Goal: Transaction & Acquisition: Book appointment/travel/reservation

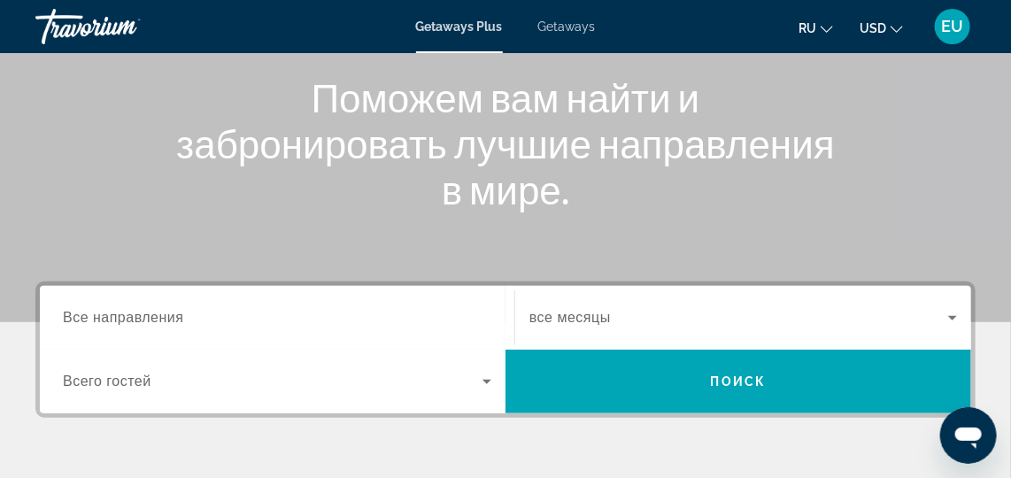
scroll to position [231, 0]
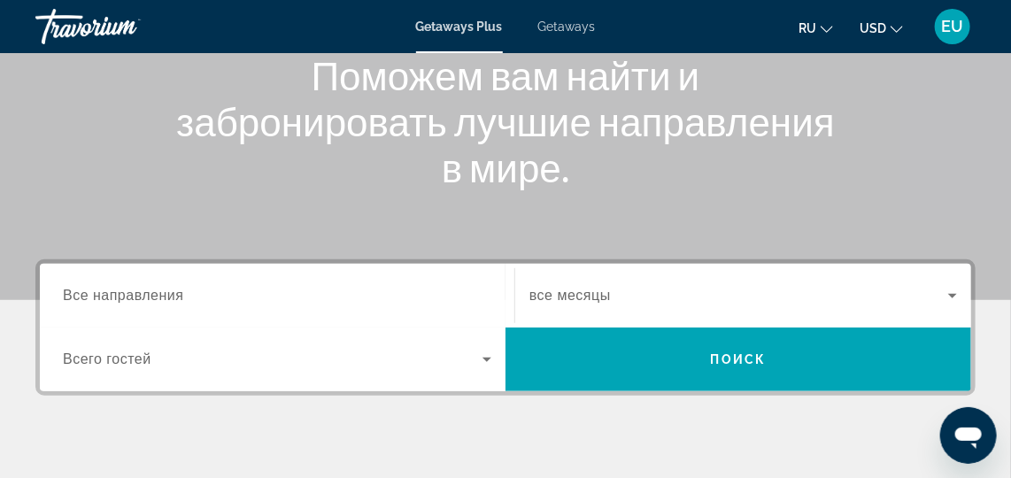
click at [350, 287] on input "Destination Все направления" at bounding box center [277, 296] width 428 height 21
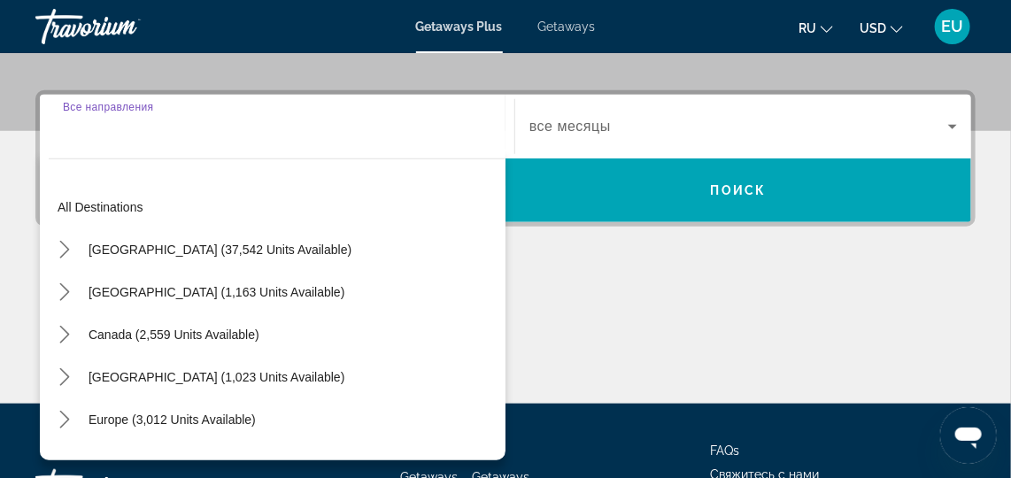
scroll to position [433, 0]
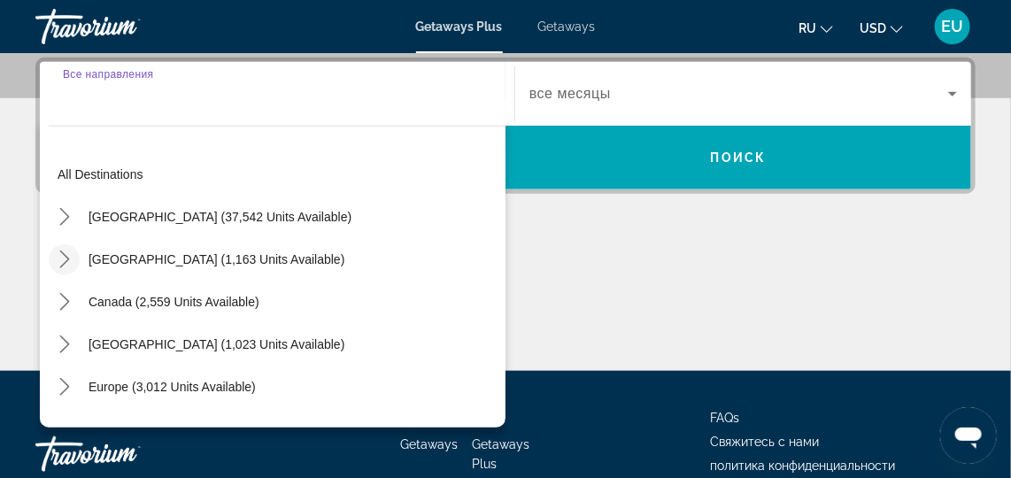
click at [66, 264] on icon "Toggle Mexico (1,163 units available) submenu" at bounding box center [65, 259] width 18 height 18
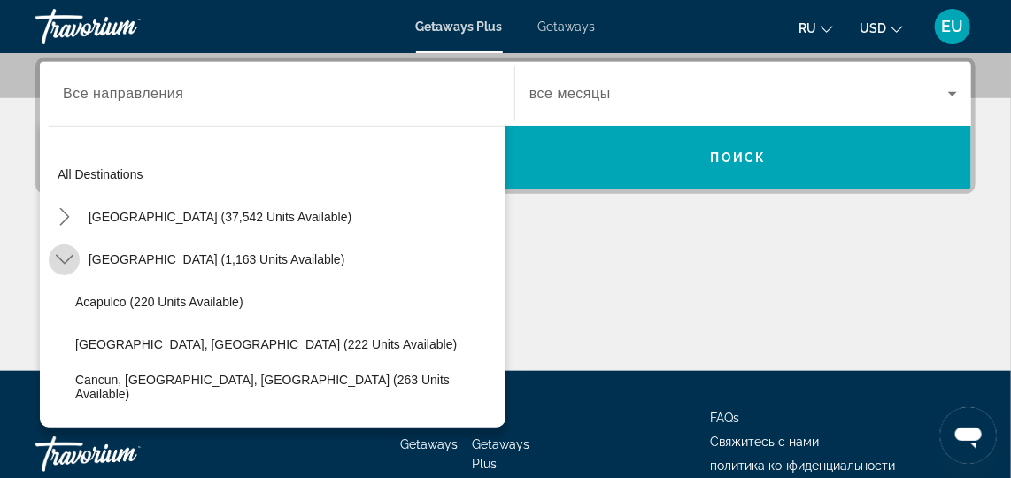
scroll to position [94, 0]
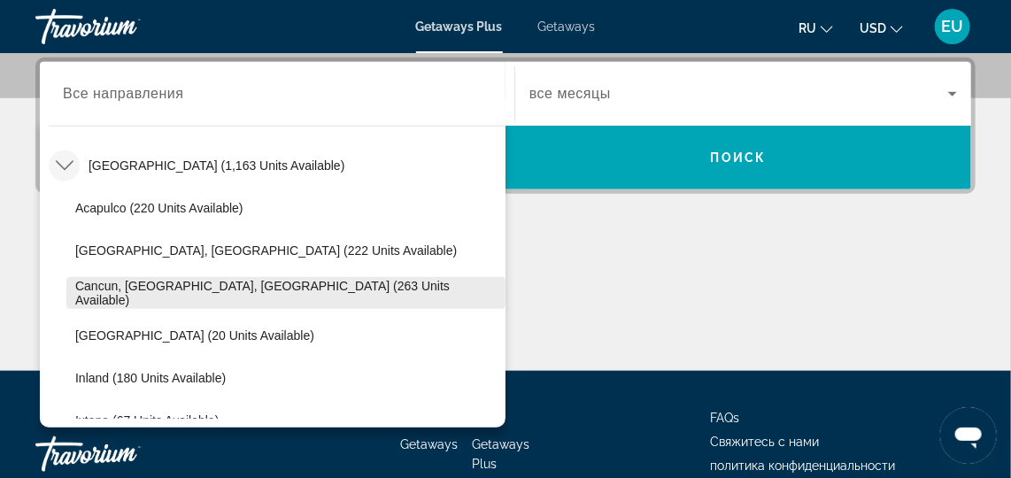
click at [308, 290] on span "Cancun, Cozumel, Riviera Maya (263 units available)" at bounding box center [285, 293] width 421 height 28
type input "**********"
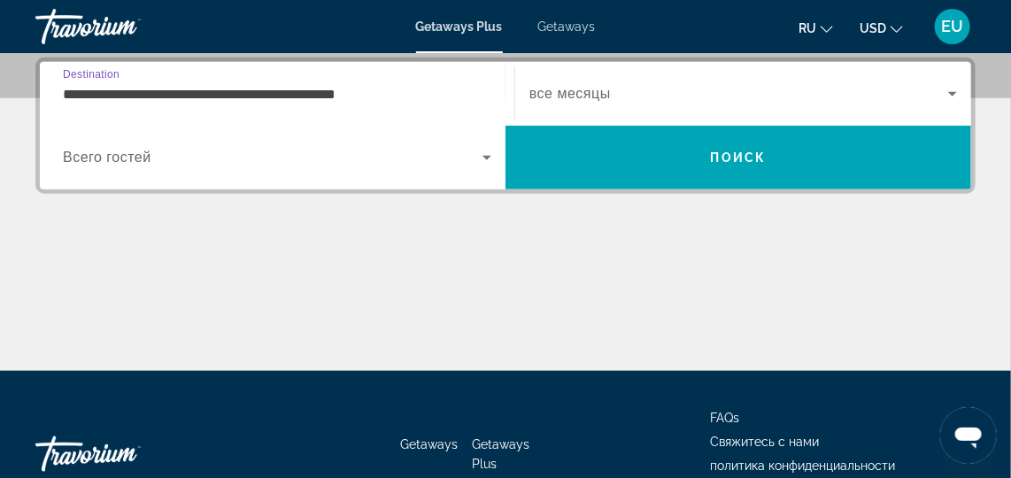
click at [494, 152] on icon "Search widget" at bounding box center [486, 157] width 21 height 21
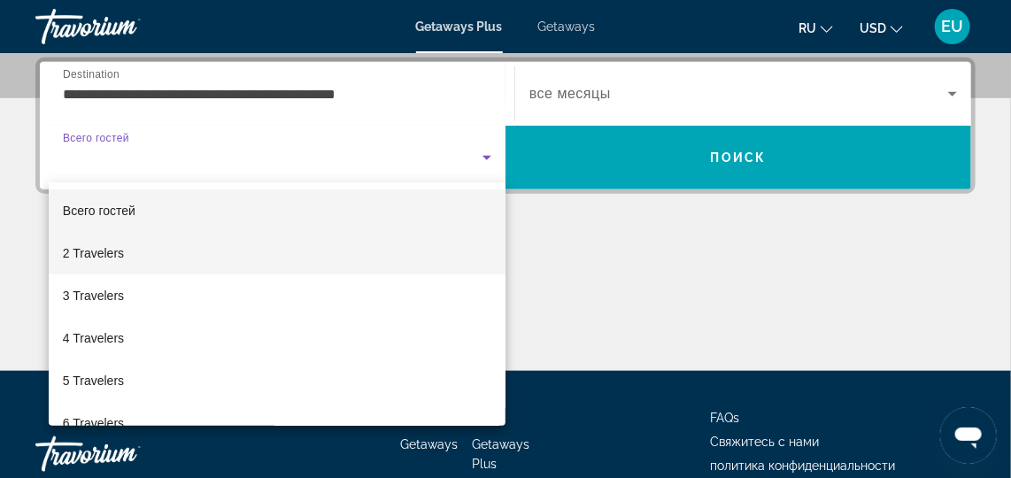
click at [154, 262] on mat-option "2 Travelers" at bounding box center [277, 253] width 457 height 42
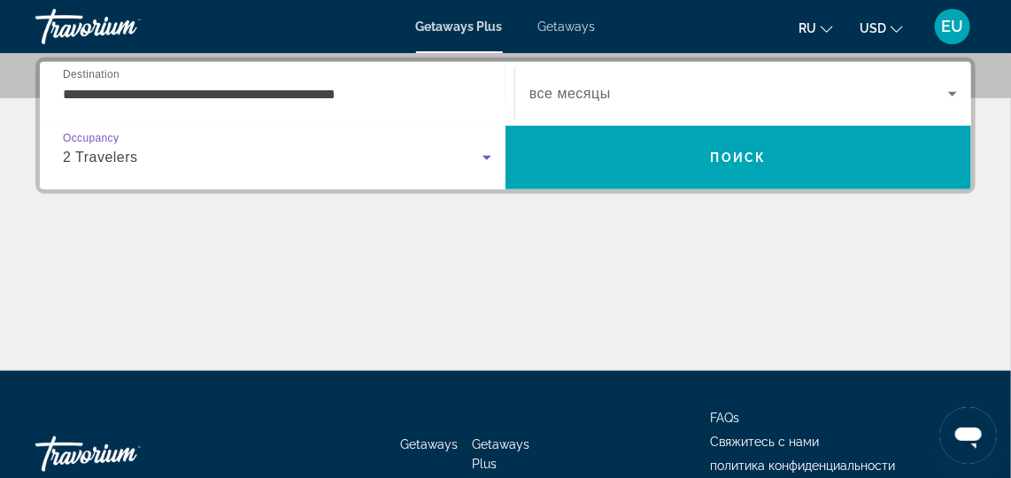
click at [959, 94] on icon "Search widget" at bounding box center [952, 93] width 21 height 21
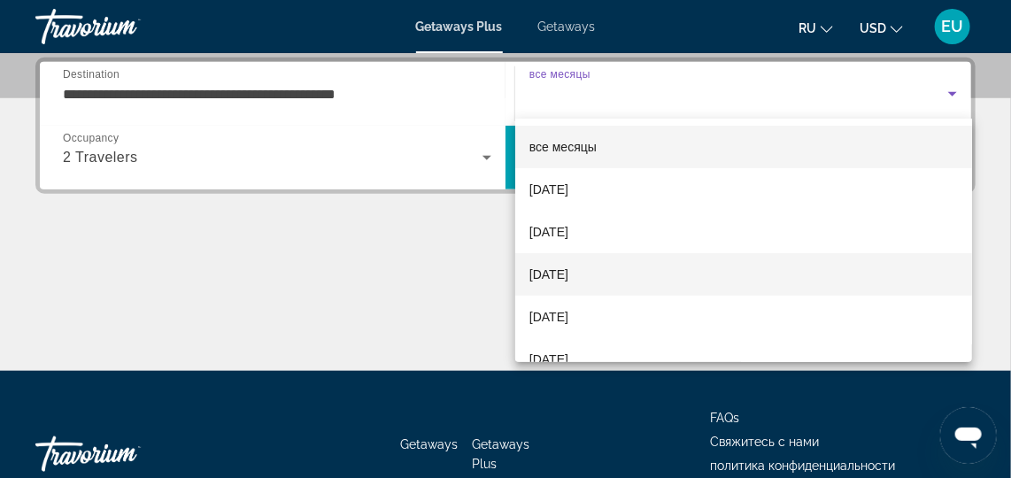
click at [736, 274] on mat-option "[DATE]" at bounding box center [743, 274] width 457 height 42
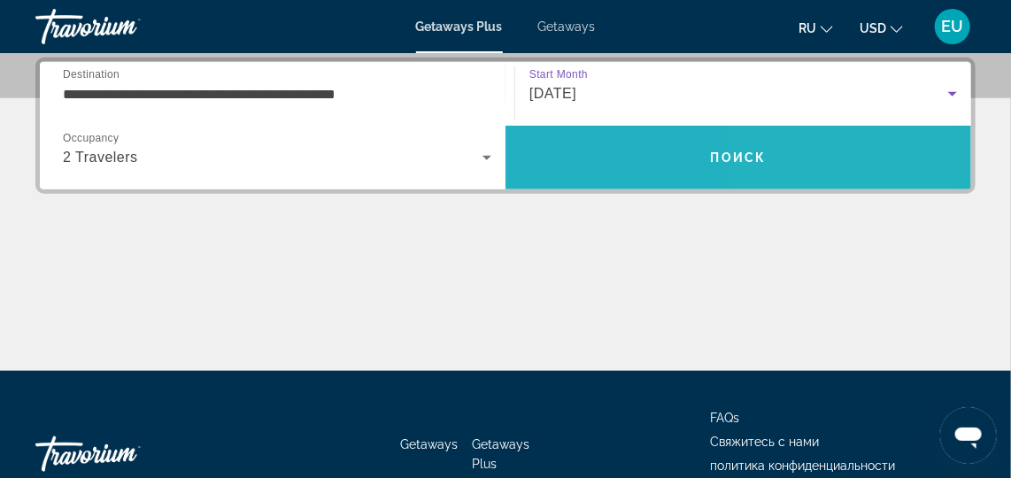
click at [891, 152] on span "Search" at bounding box center [738, 157] width 466 height 42
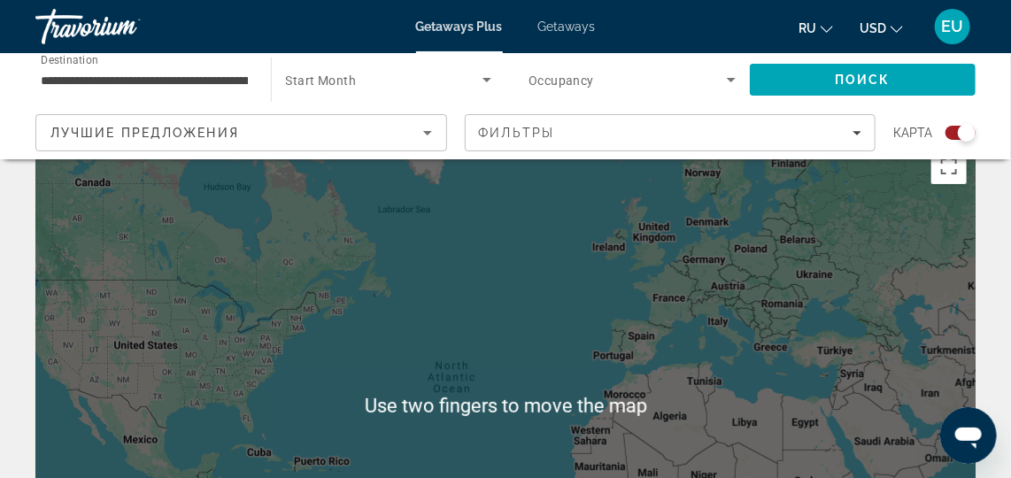
scroll to position [36, 0]
click at [967, 133] on div "Search widget" at bounding box center [967, 133] width 18 height 18
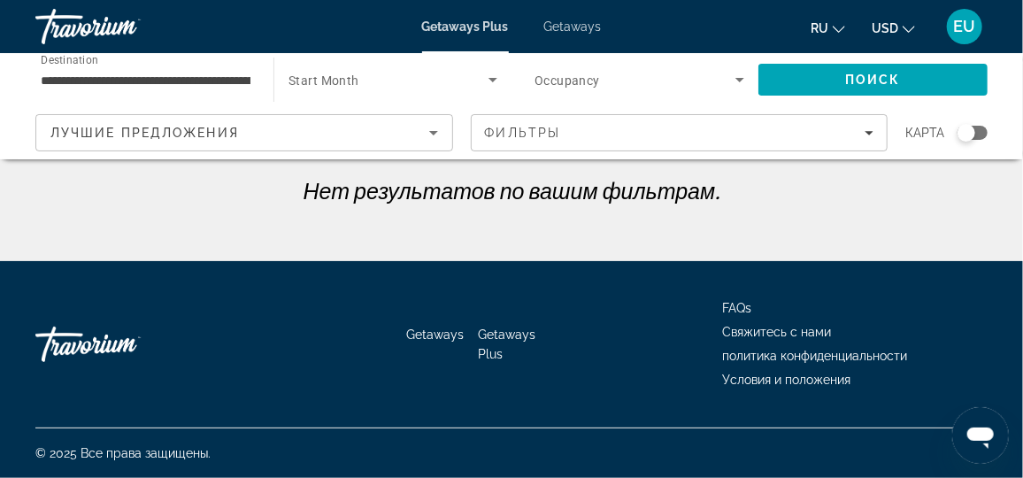
click at [968, 135] on div "Search widget" at bounding box center [967, 133] width 18 height 18
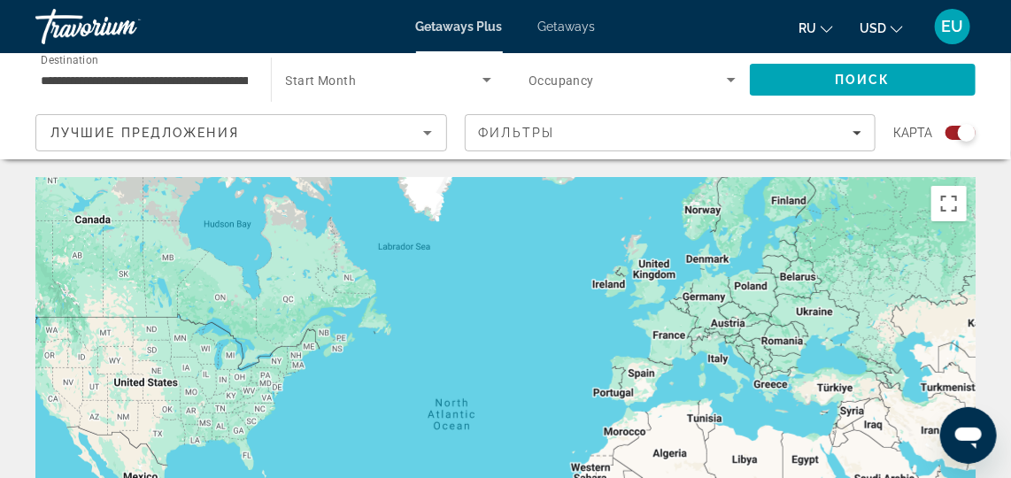
click at [484, 87] on icon "Search widget" at bounding box center [486, 79] width 21 height 21
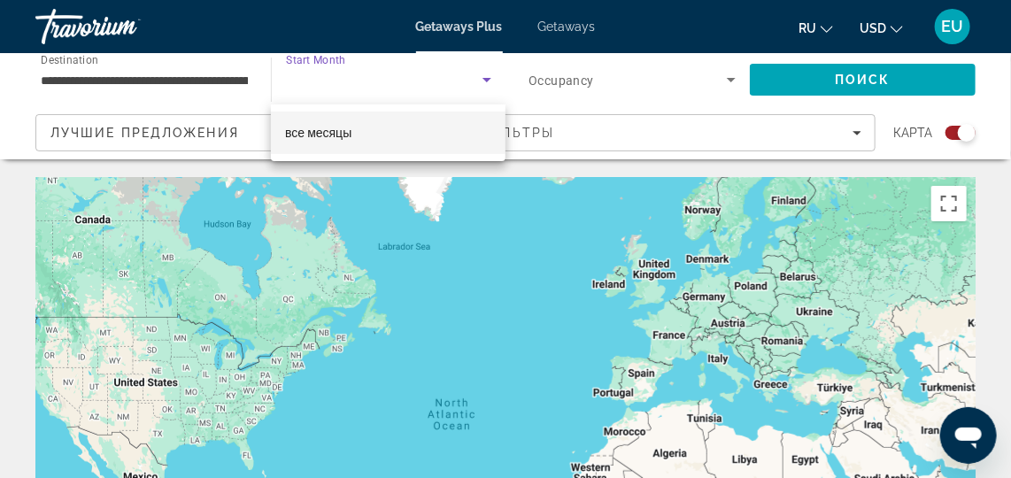
click at [463, 127] on mat-option "все месяцы" at bounding box center [388, 133] width 235 height 42
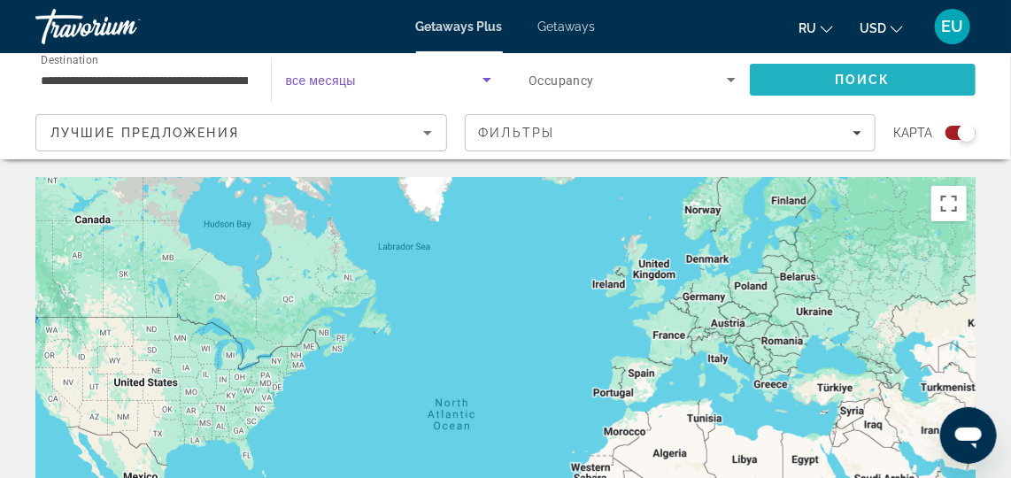
click at [864, 80] on span "Поиск" at bounding box center [863, 80] width 56 height 14
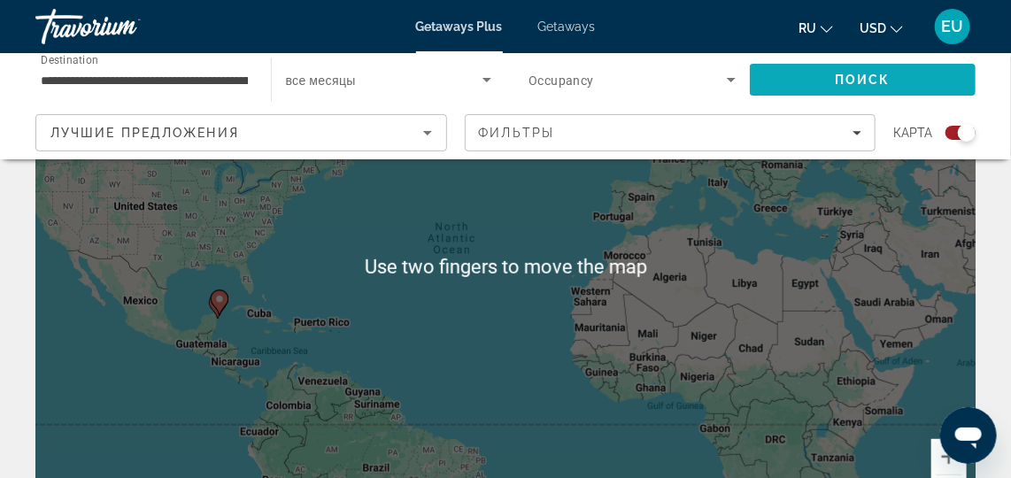
scroll to position [194, 0]
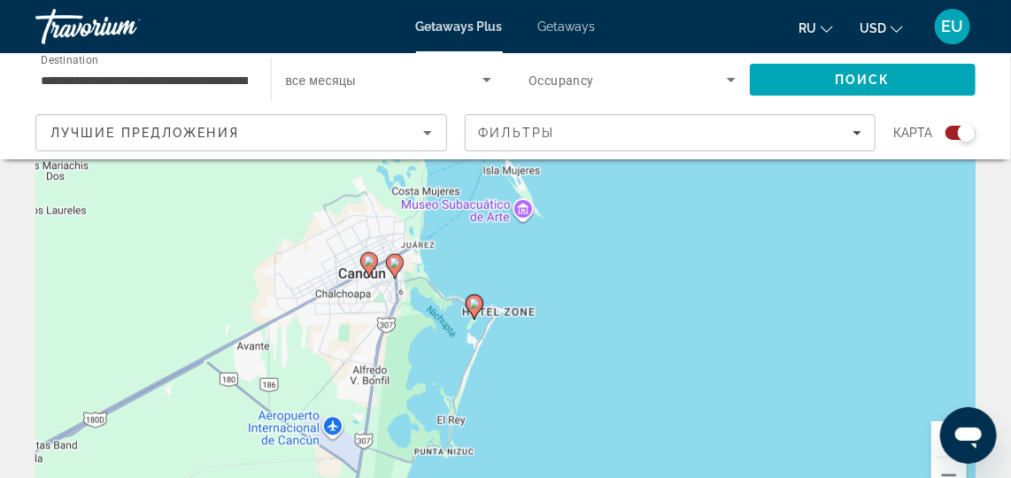
click at [392, 265] on image "Main content" at bounding box center [394, 263] width 11 height 11
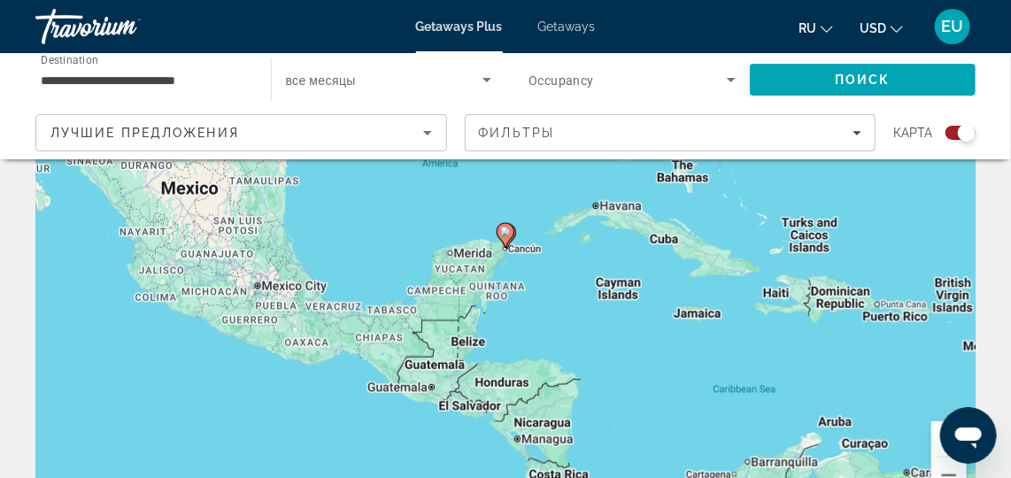
click at [507, 232] on image "Main content" at bounding box center [505, 232] width 11 height 11
type input "**********"
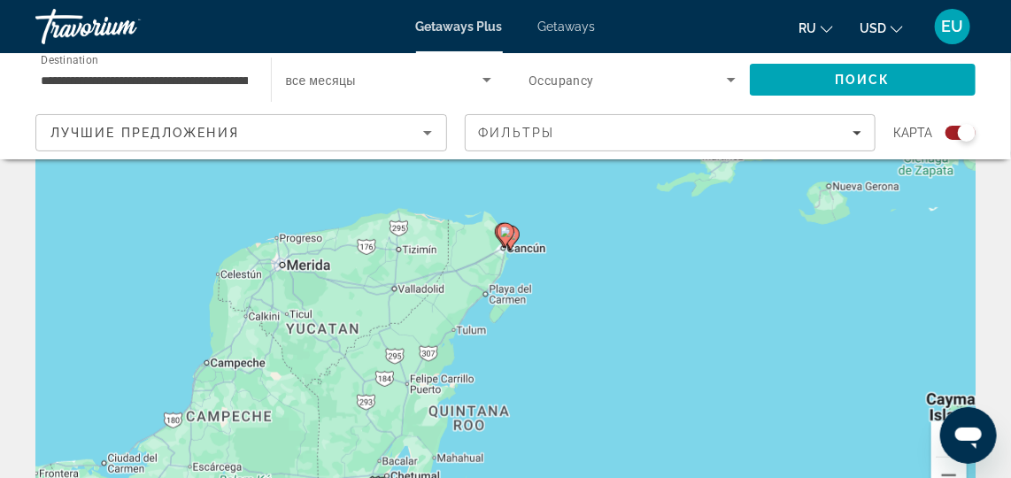
click at [510, 247] on gmp-advanced-marker "Main content" at bounding box center [506, 235] width 18 height 27
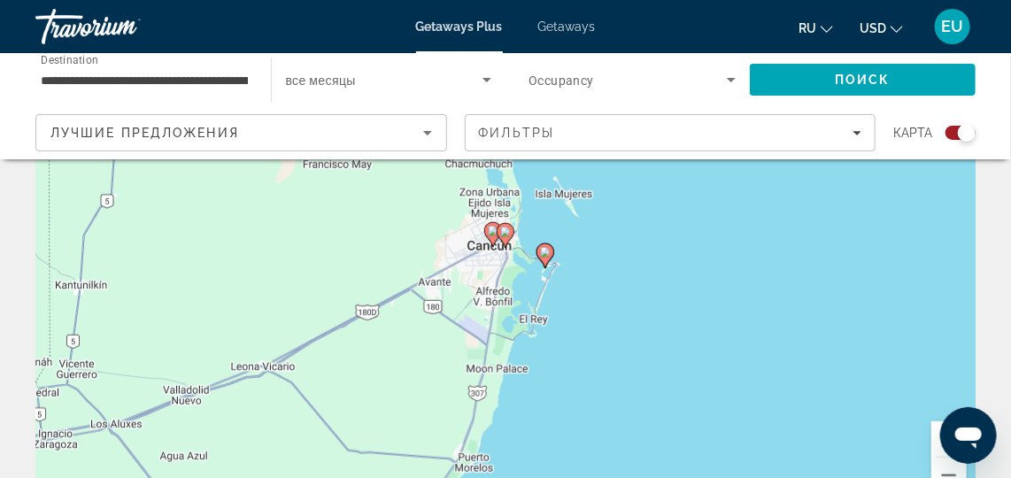
click at [510, 235] on image "Main content" at bounding box center [505, 232] width 11 height 11
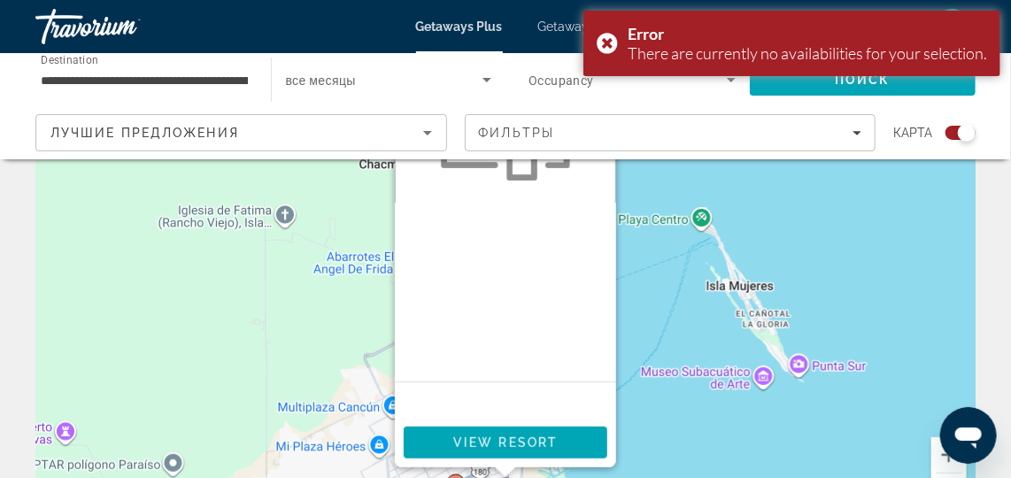
scroll to position [190, 0]
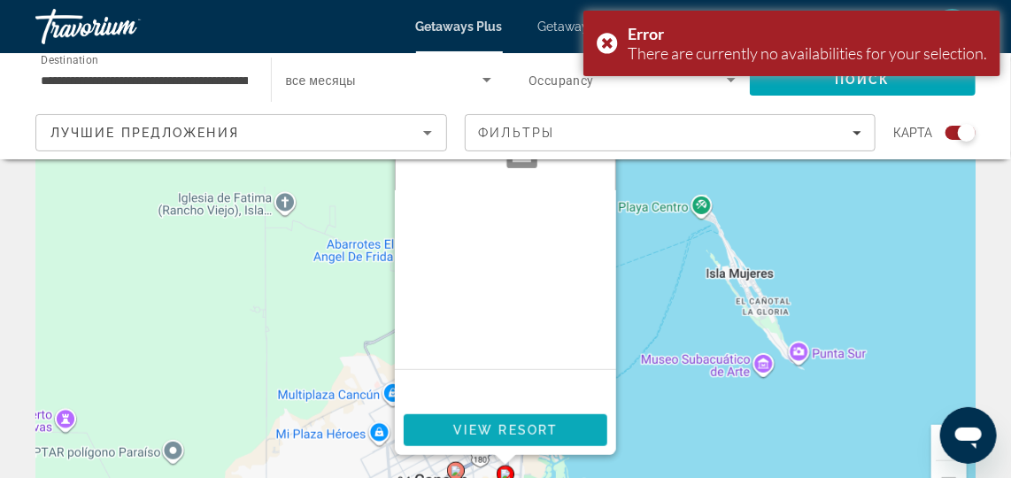
click at [566, 436] on span "Main content" at bounding box center [506, 430] width 204 height 42
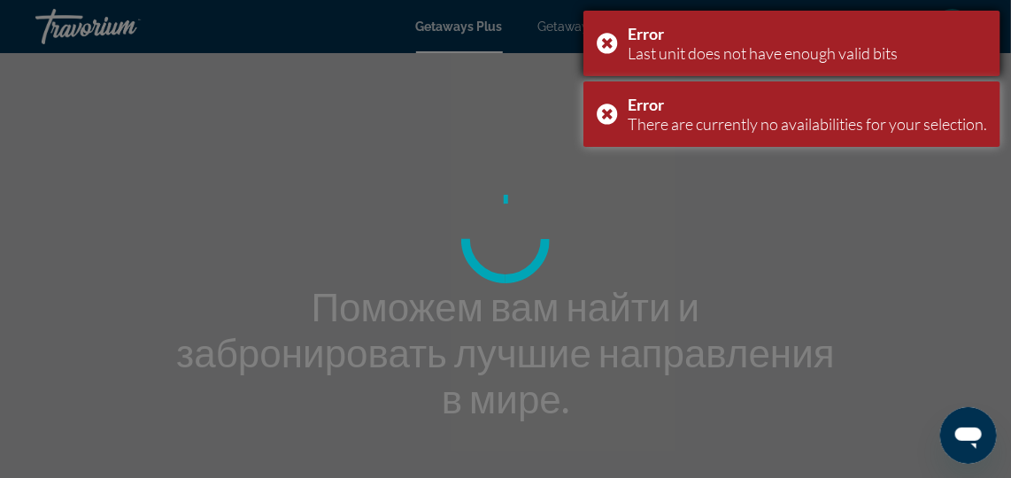
click at [599, 43] on div "Error Last unit does not have enough valid bits" at bounding box center [791, 43] width 417 height 65
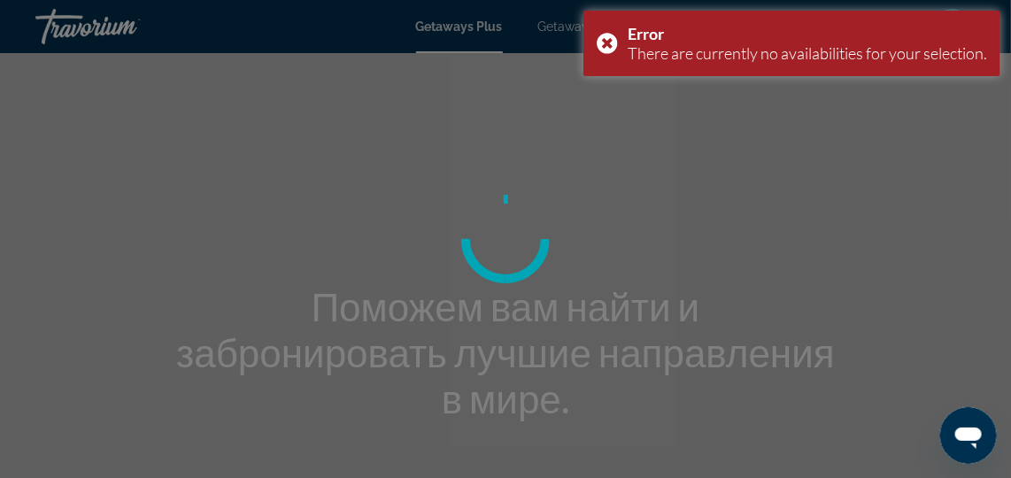
click at [607, 115] on div at bounding box center [505, 239] width 1011 height 478
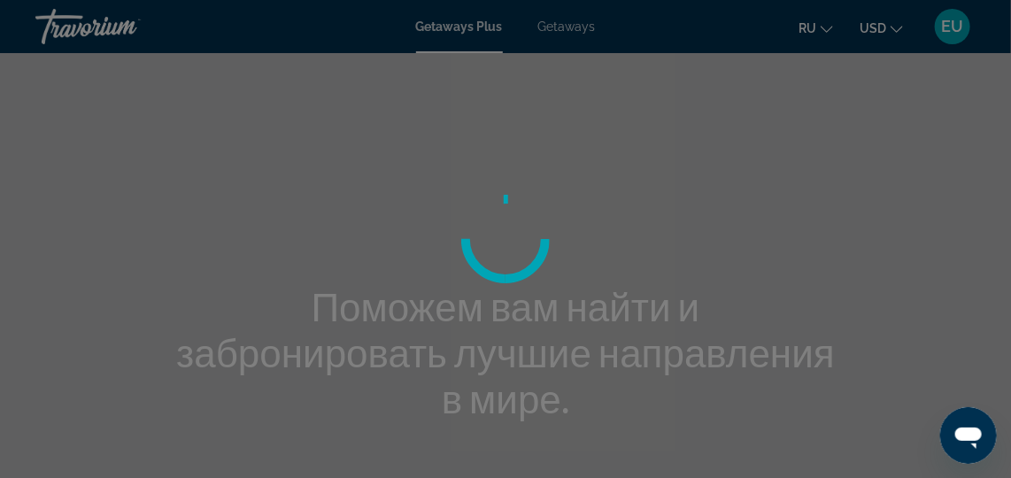
click at [604, 42] on div "Error There are currently no availabilities for your selection." at bounding box center [791, 43] width 417 height 65
click at [588, 9] on div at bounding box center [505, 239] width 1011 height 478
click at [575, 29] on div at bounding box center [505, 239] width 1011 height 478
click at [489, 28] on div at bounding box center [505, 239] width 1011 height 478
click at [569, 28] on div at bounding box center [505, 239] width 1011 height 478
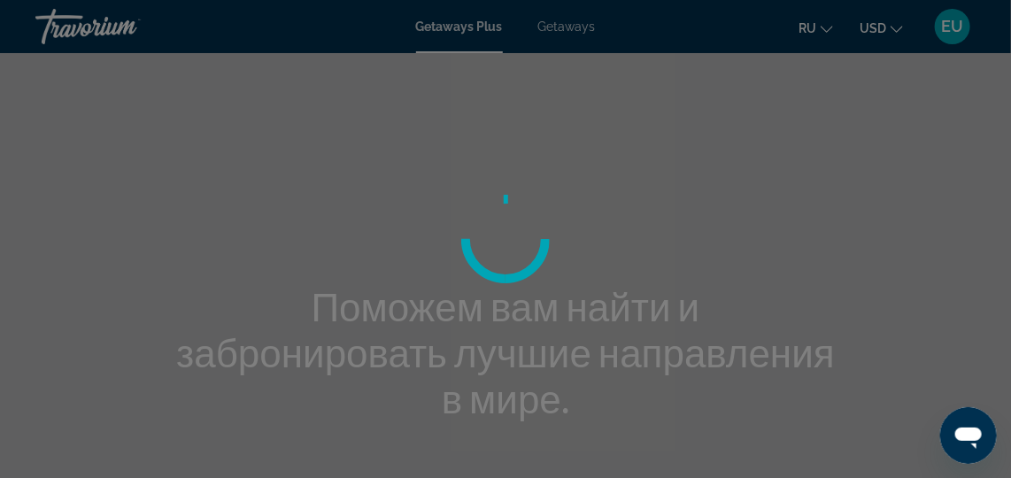
click at [563, 35] on div at bounding box center [505, 239] width 1011 height 478
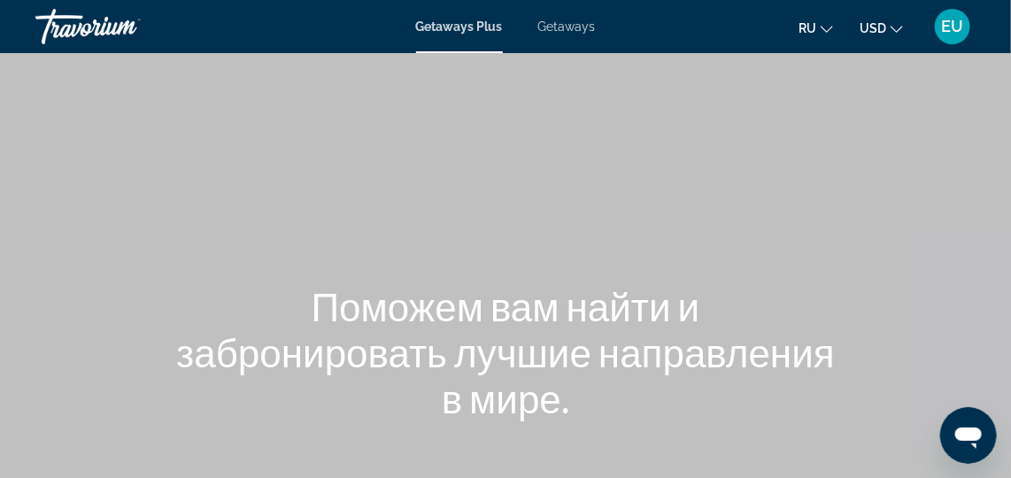
click at [582, 20] on span "Getaways" at bounding box center [567, 26] width 58 height 14
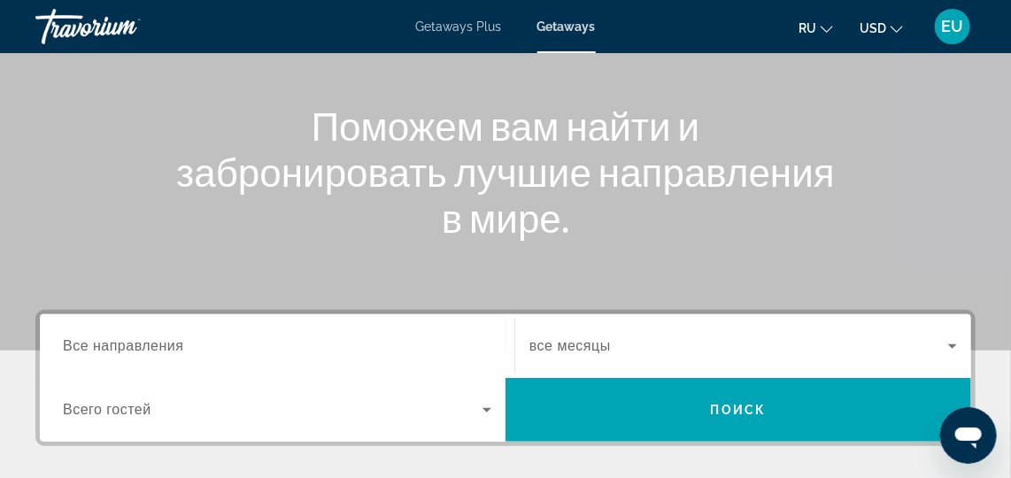
scroll to position [204, 0]
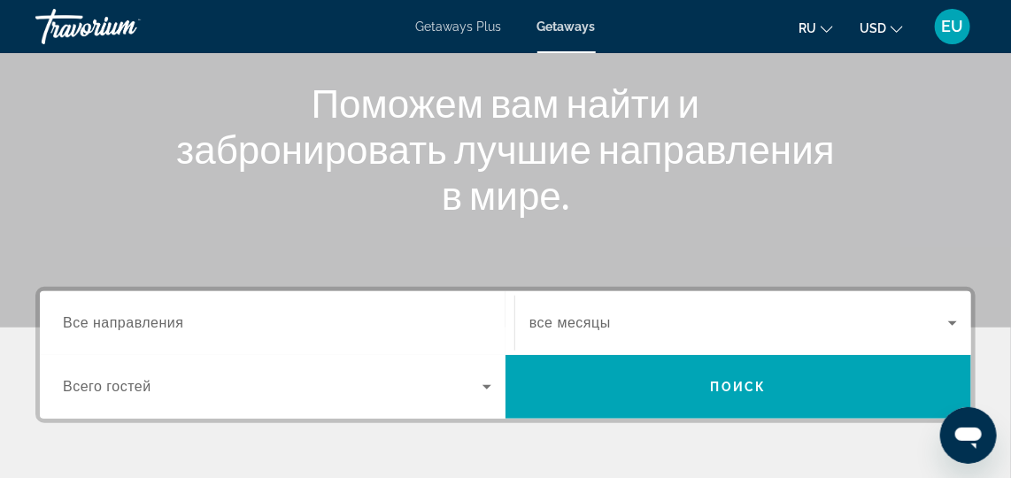
click at [439, 330] on input "Destination Все направления" at bounding box center [277, 323] width 428 height 21
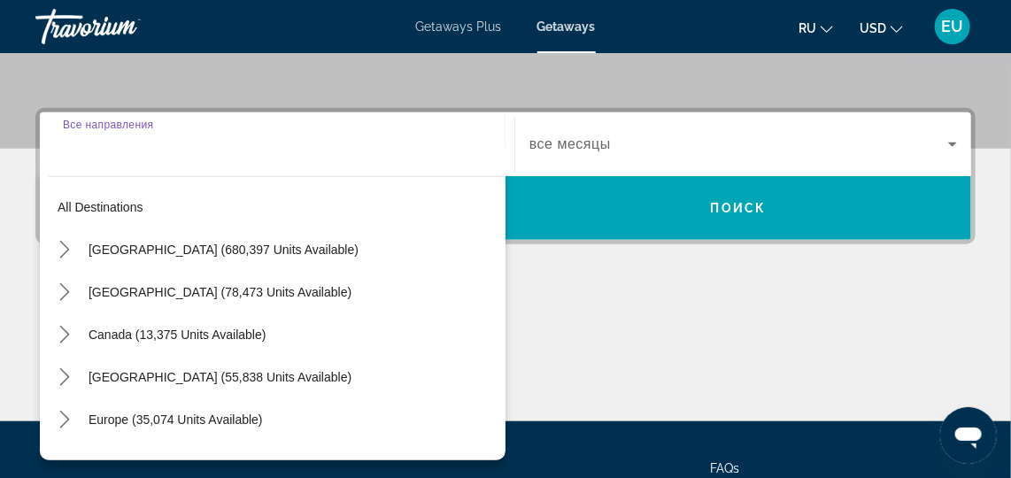
scroll to position [433, 0]
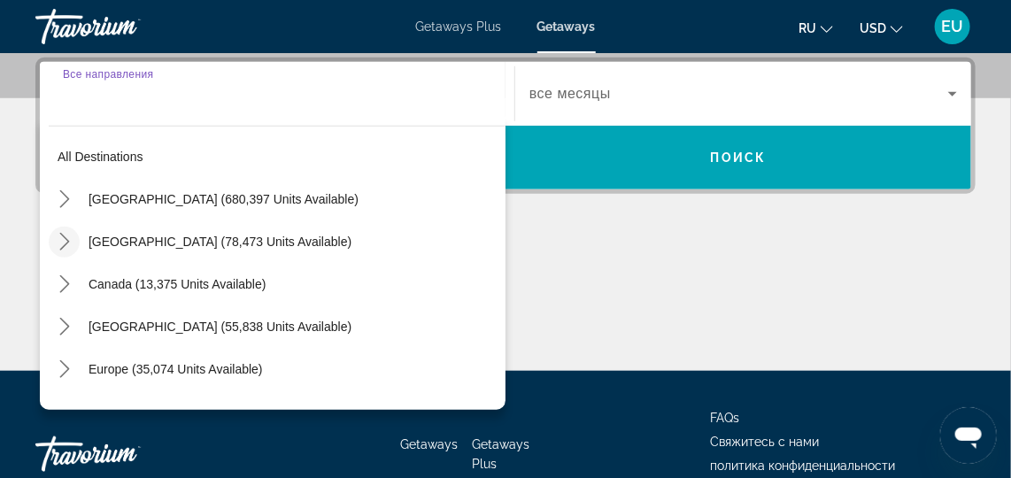
click at [61, 242] on icon "Toggle Mexico (78,473 units available) submenu" at bounding box center [65, 242] width 18 height 18
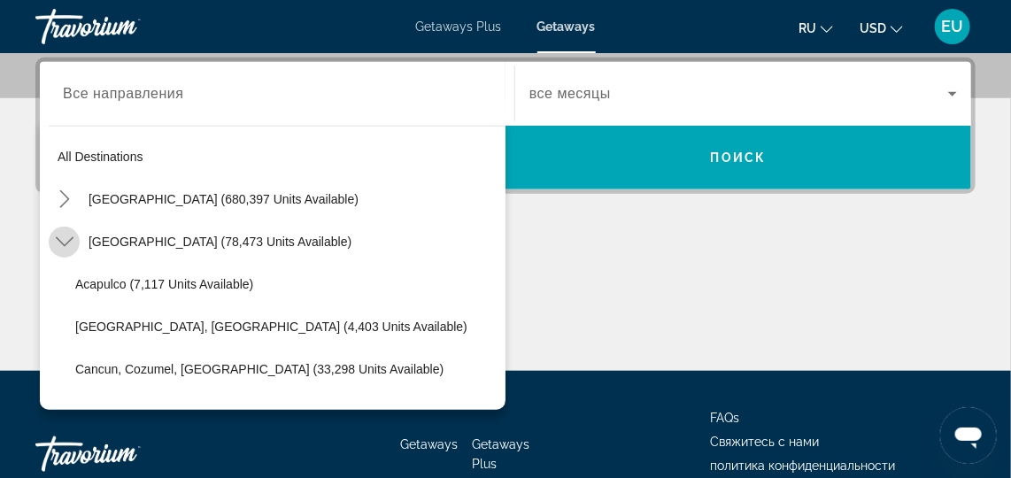
scroll to position [94, 0]
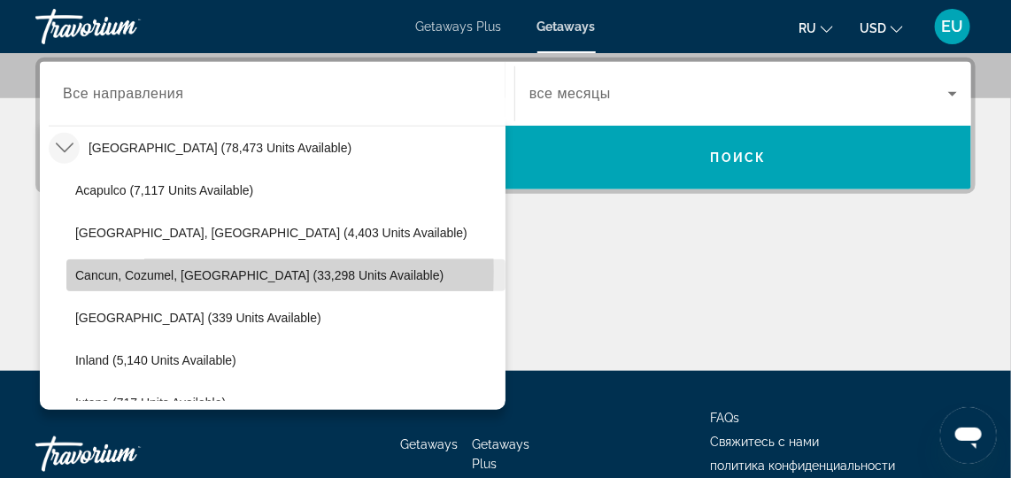
click at [94, 270] on span "Cancun, Cozumel, [GEOGRAPHIC_DATA] (33,298 units available)" at bounding box center [259, 275] width 368 height 14
type input "**********"
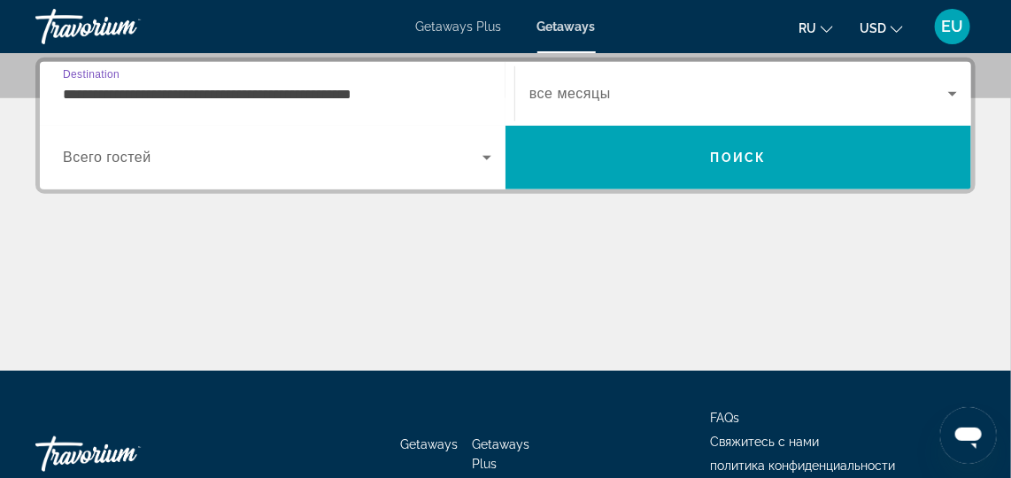
click at [486, 164] on icon "Search widget" at bounding box center [486, 157] width 21 height 21
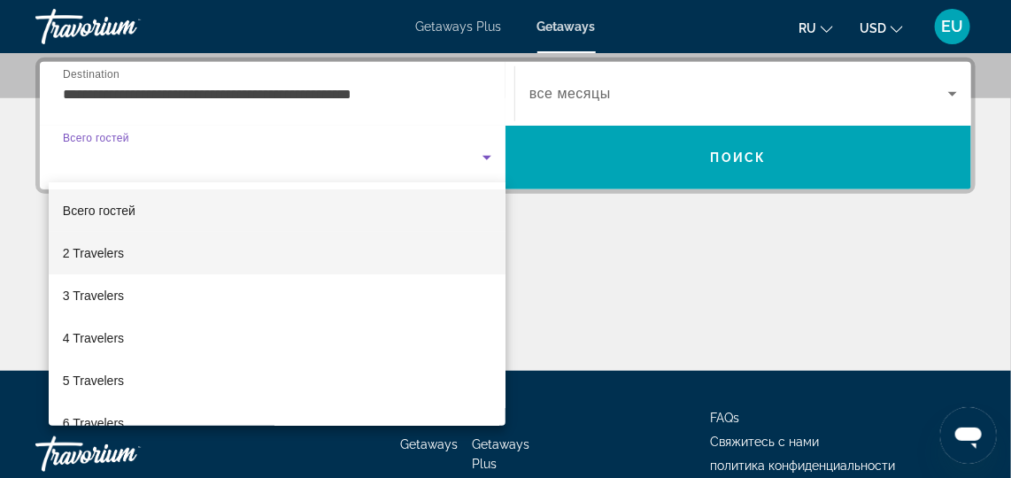
click at [140, 257] on mat-option "2 Travelers" at bounding box center [277, 253] width 457 height 42
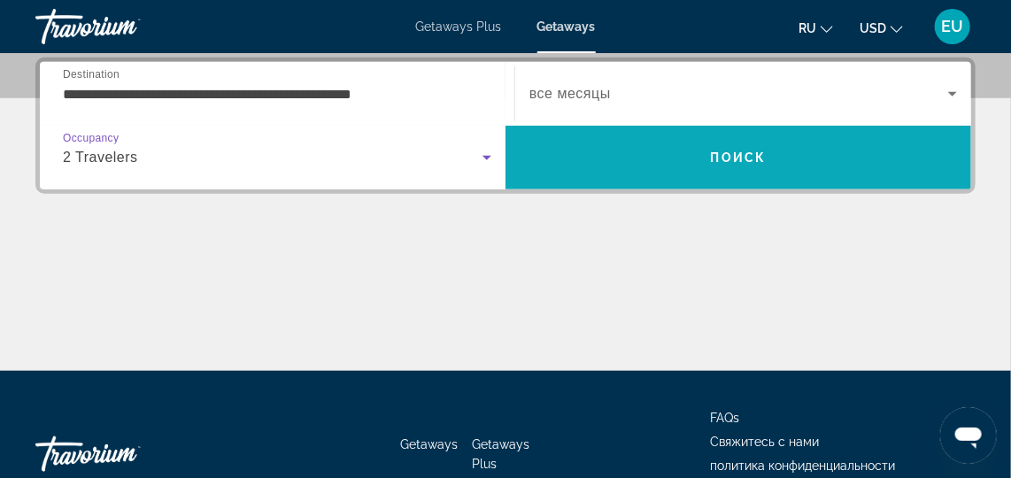
click at [753, 161] on span "Поиск" at bounding box center [739, 157] width 56 height 14
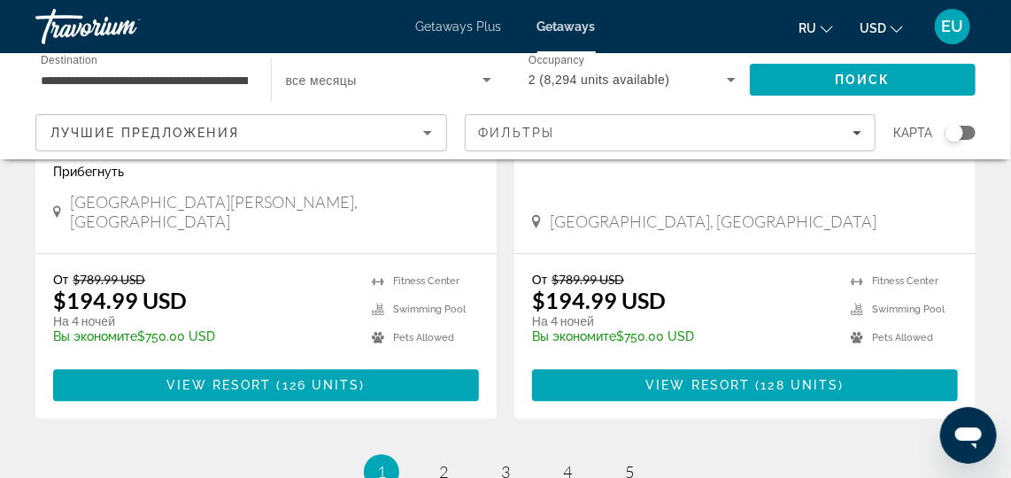
scroll to position [3690, 0]
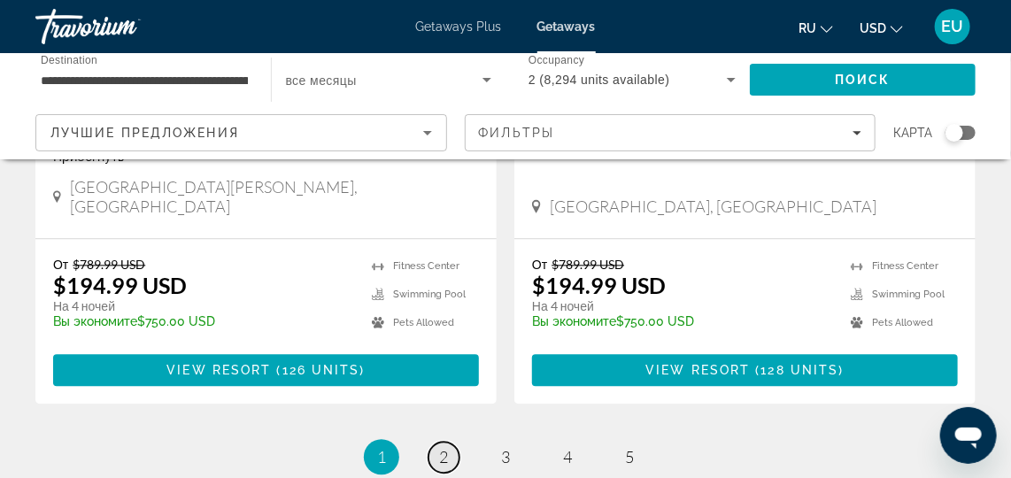
click at [445, 447] on span "2" at bounding box center [443, 456] width 9 height 19
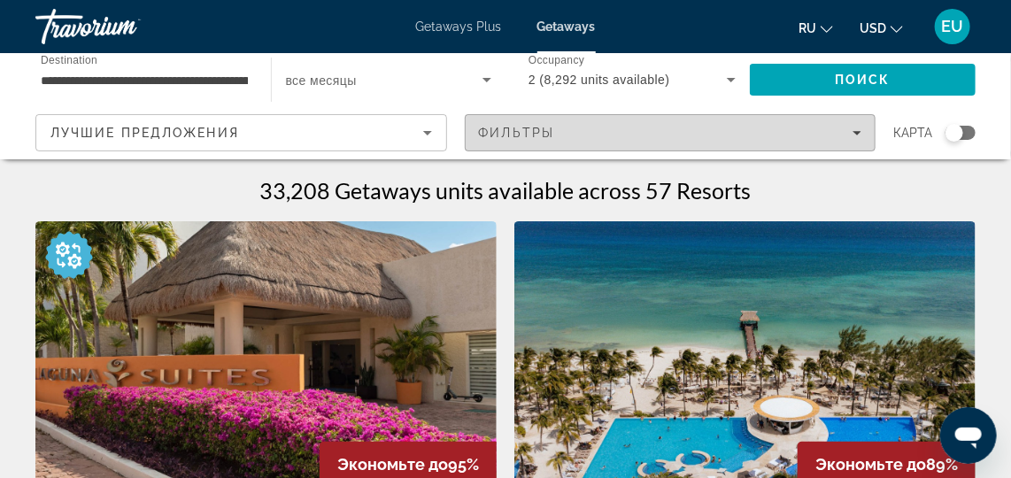
click at [862, 132] on span "Filters" at bounding box center [671, 133] width 410 height 42
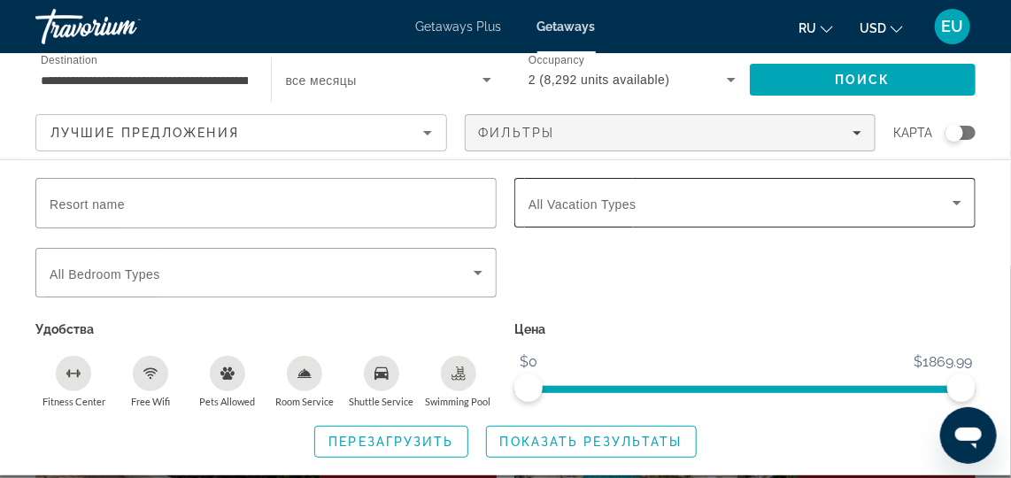
click at [961, 201] on icon "Search widget" at bounding box center [956, 202] width 21 height 21
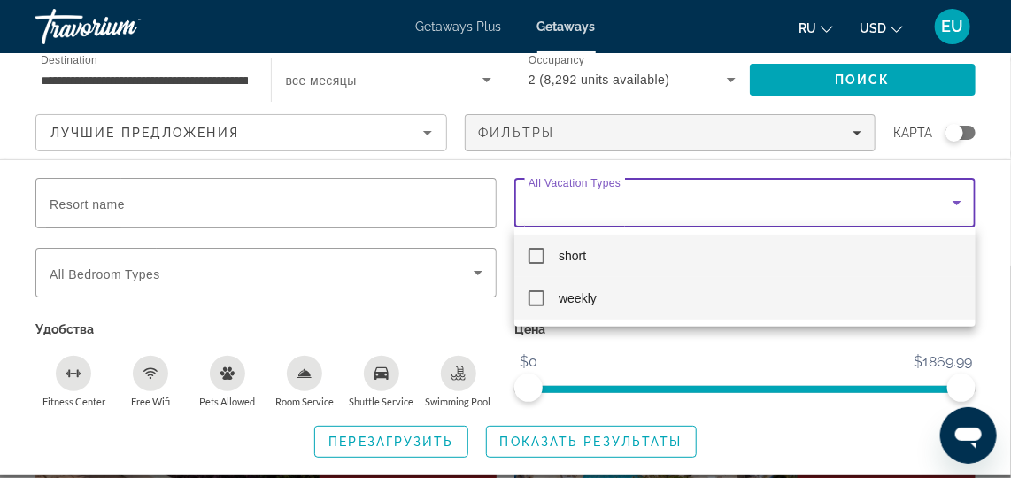
click at [544, 311] on mat-option "weekly" at bounding box center [744, 298] width 461 height 42
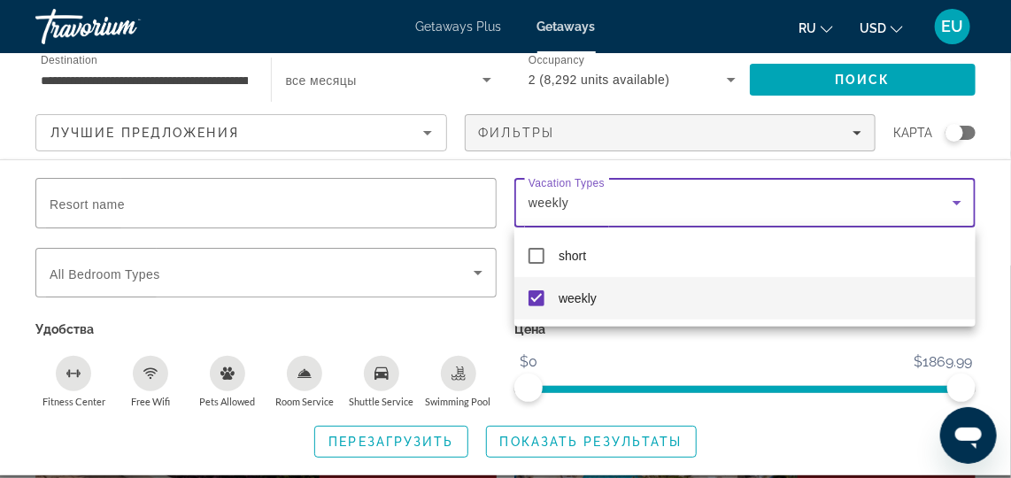
click at [910, 81] on div at bounding box center [505, 239] width 1011 height 478
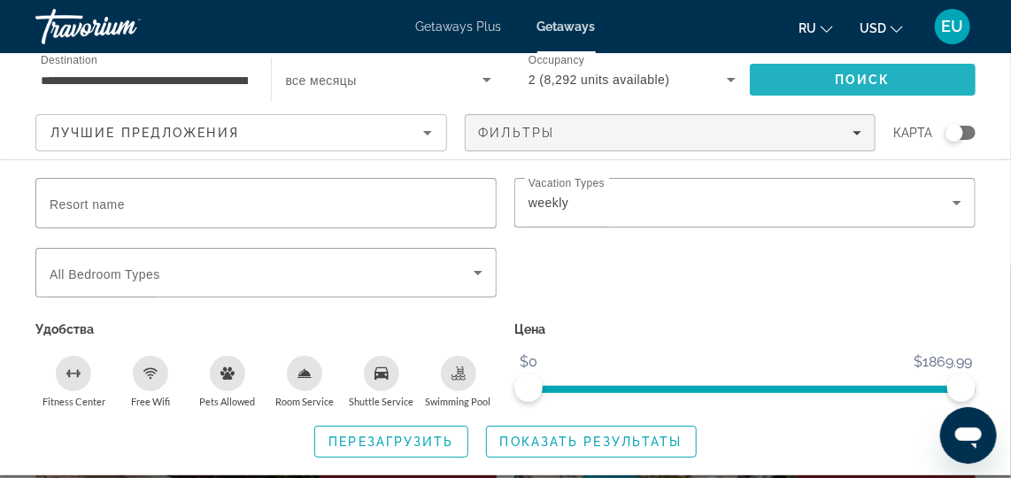
click at [812, 77] on span "Search" at bounding box center [863, 79] width 227 height 42
click at [883, 74] on span "Поиск" at bounding box center [863, 80] width 56 height 14
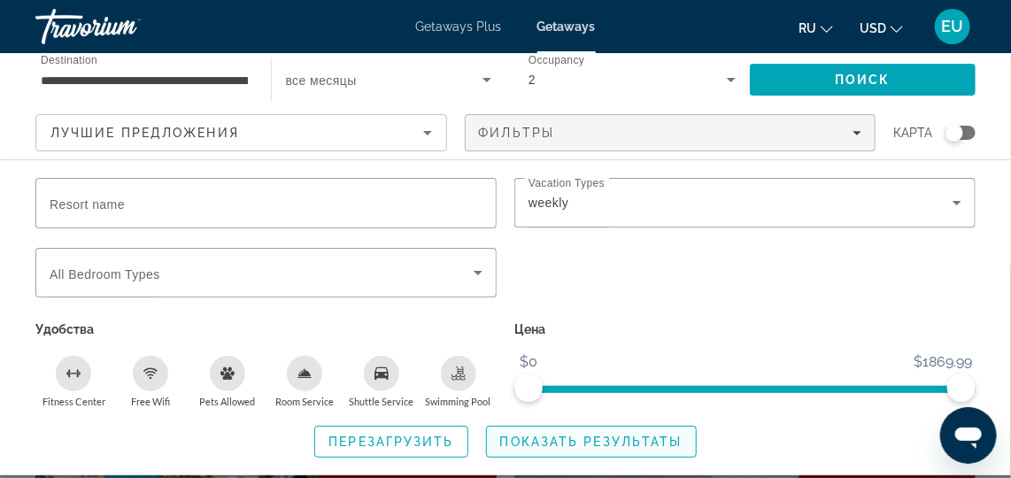
click at [643, 451] on span "Search widget" at bounding box center [591, 441] width 209 height 42
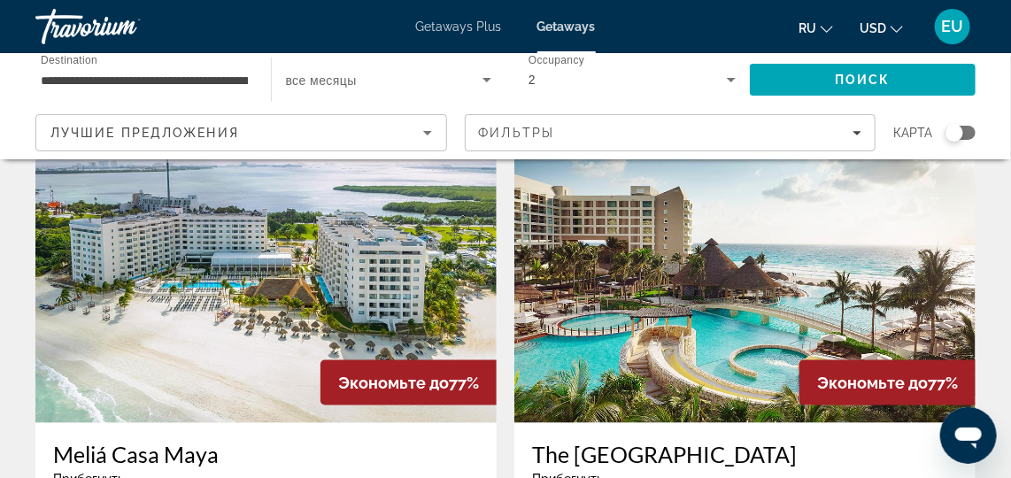
scroll to position [701, 0]
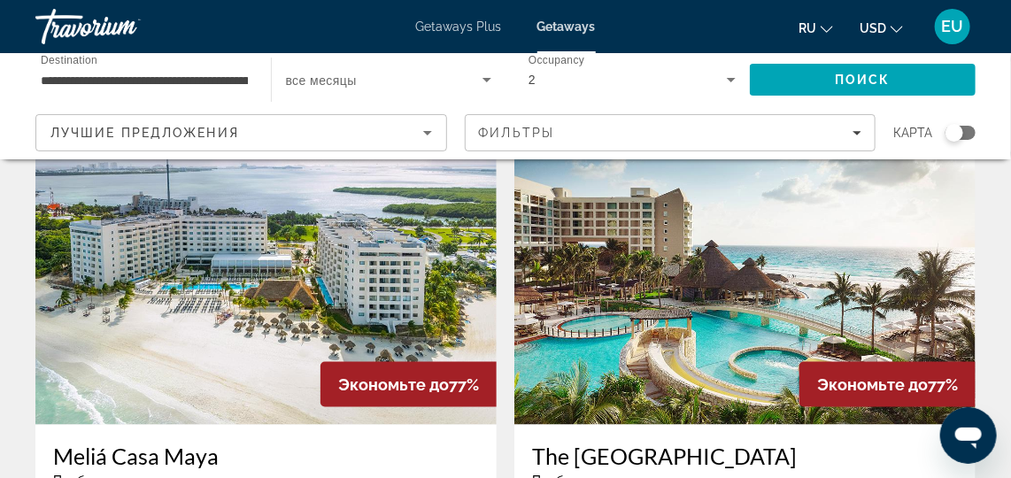
click at [758, 283] on img "Main content" at bounding box center [744, 283] width 461 height 283
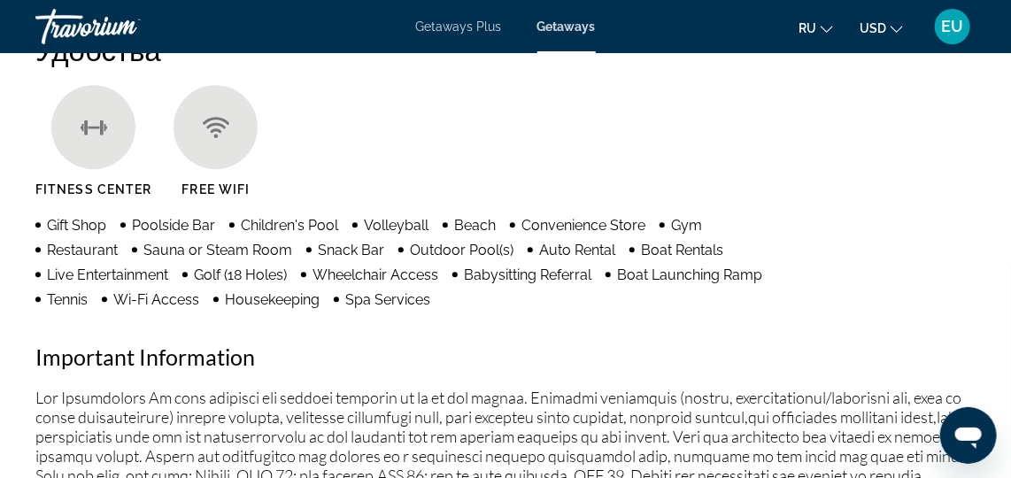
scroll to position [1764, 0]
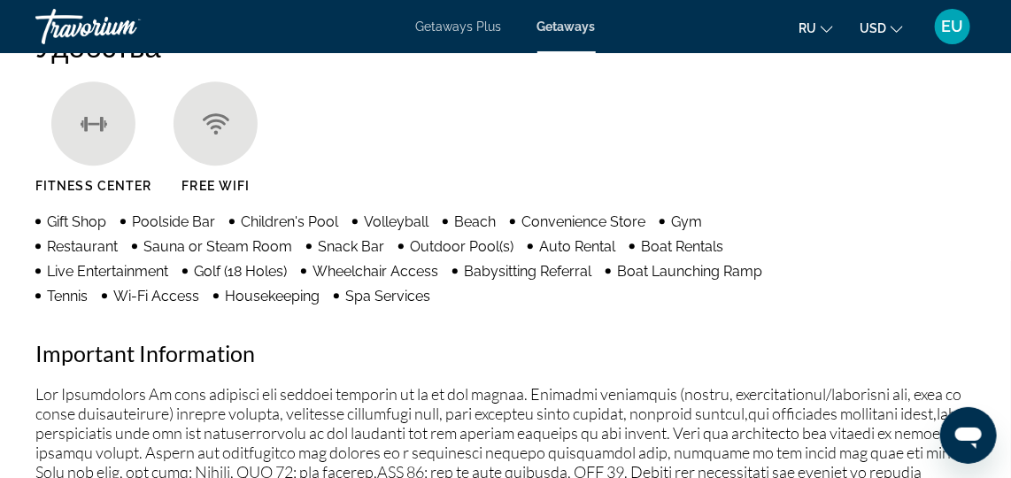
click at [922, 364] on h2 "Important Information" at bounding box center [505, 353] width 940 height 27
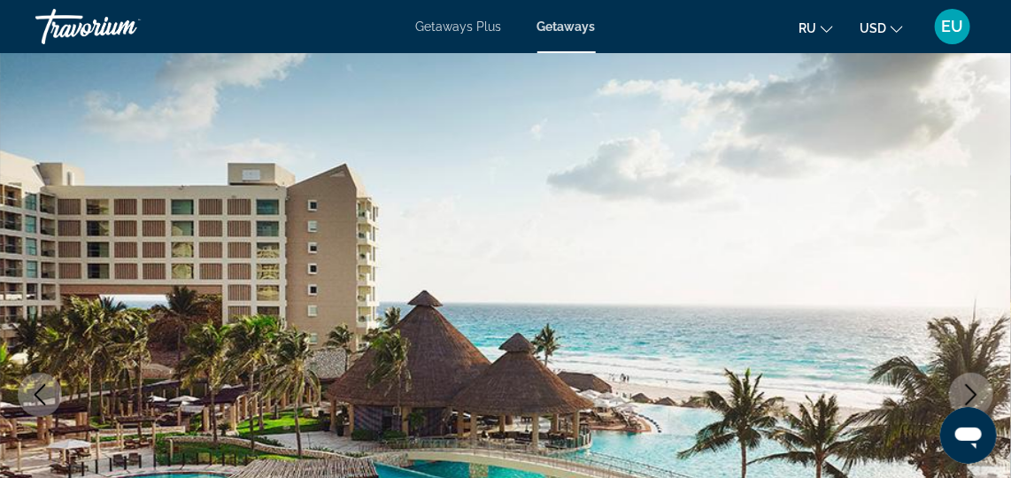
scroll to position [0, 0]
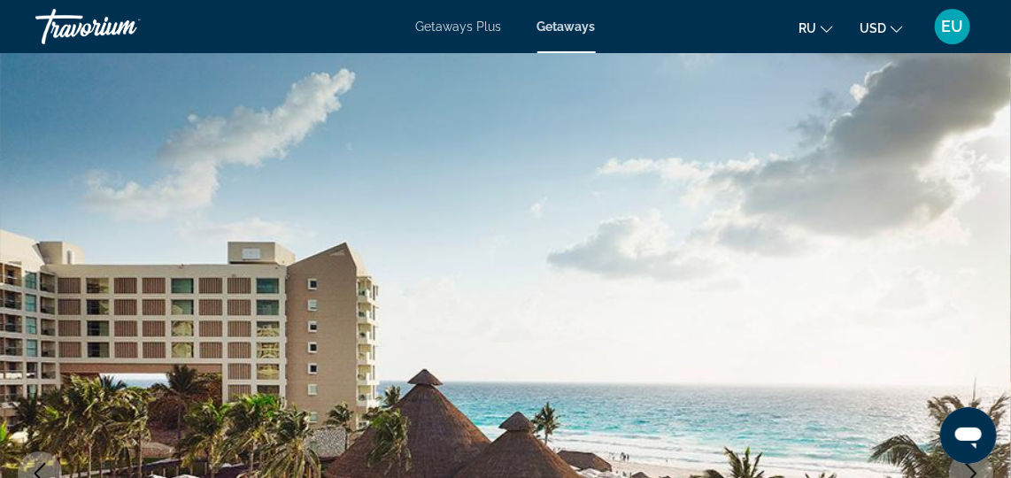
click at [563, 29] on span "Getaways" at bounding box center [566, 26] width 58 height 14
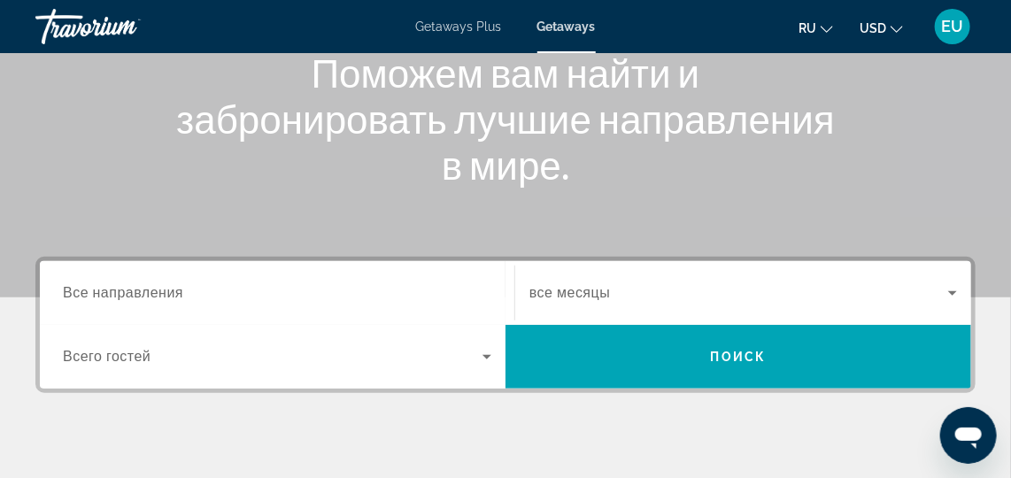
click at [480, 291] on input "Destination Все направления" at bounding box center [277, 293] width 428 height 21
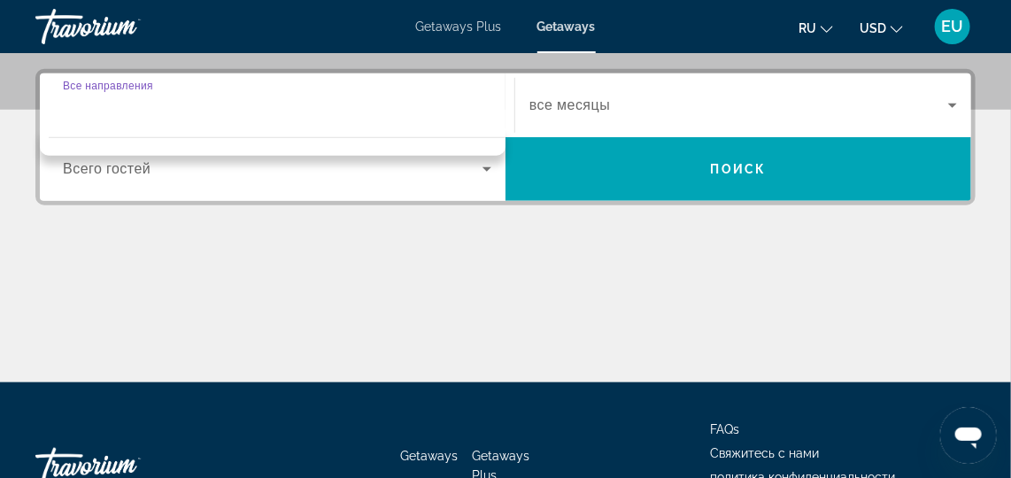
scroll to position [433, 0]
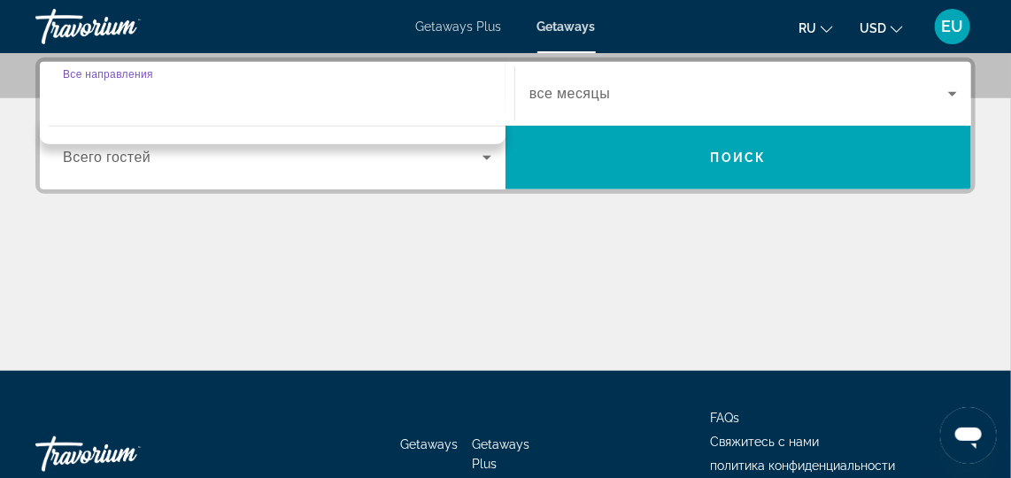
click at [219, 85] on input "Destination Все направления" at bounding box center [277, 94] width 428 height 21
click at [249, 102] on input "Destination Все направления" at bounding box center [277, 94] width 428 height 21
click at [947, 91] on icon "Search widget" at bounding box center [952, 93] width 21 height 21
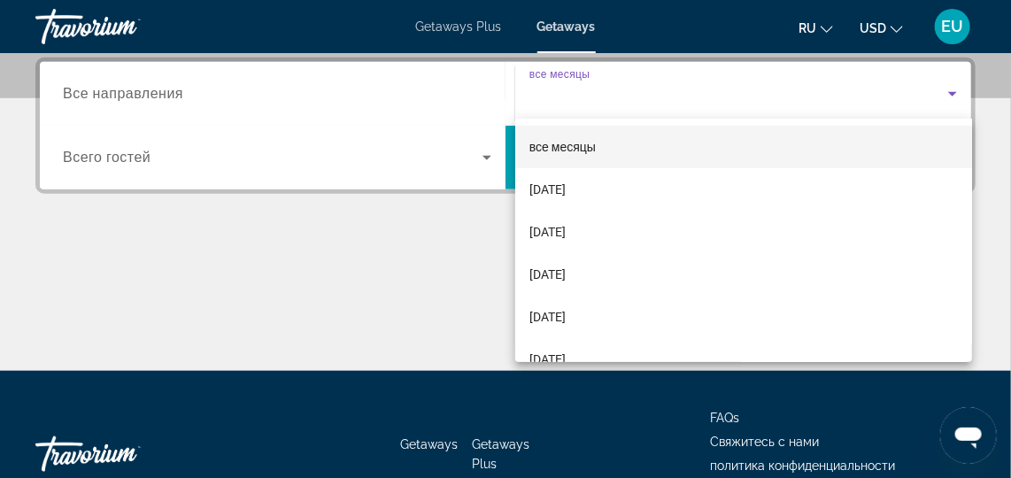
click at [480, 152] on div at bounding box center [505, 239] width 1011 height 478
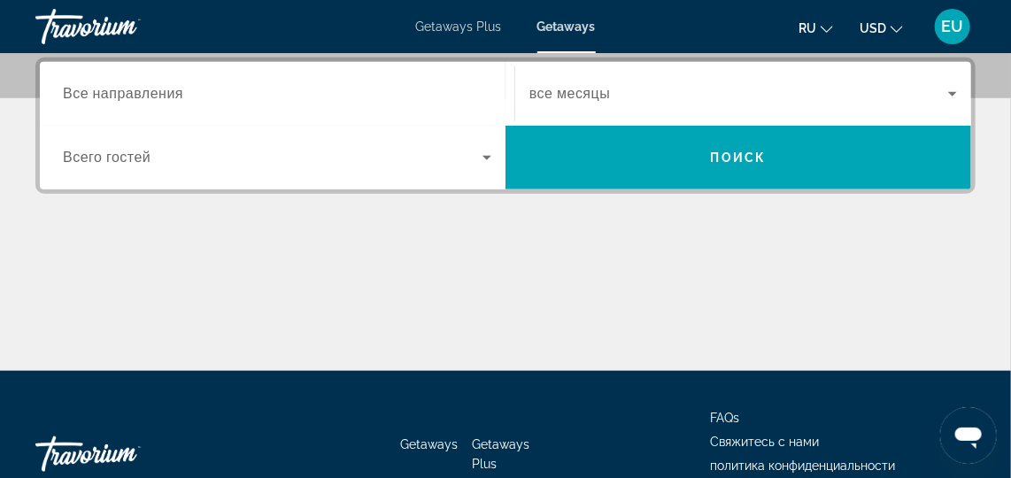
click at [309, 91] on input "Destination Все направления" at bounding box center [277, 94] width 428 height 21
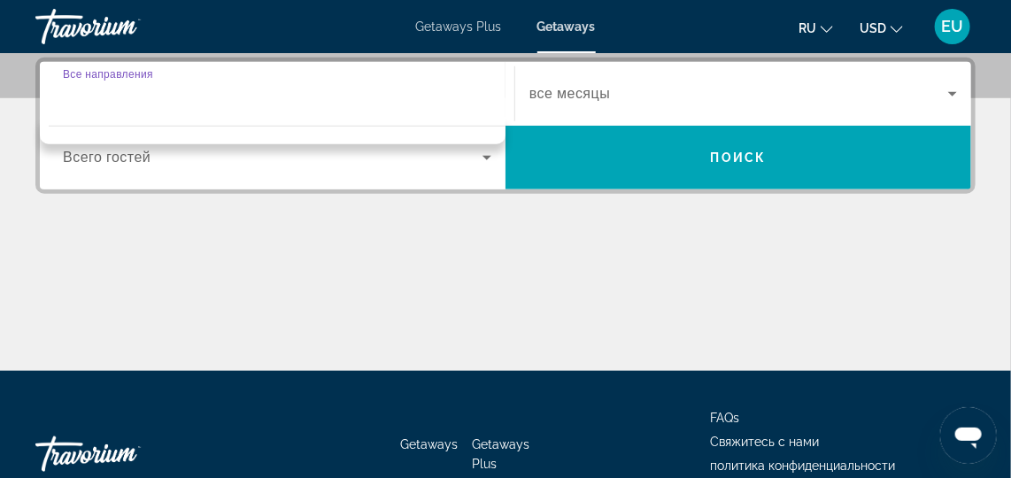
click at [959, 97] on icon "Search widget" at bounding box center [952, 93] width 21 height 21
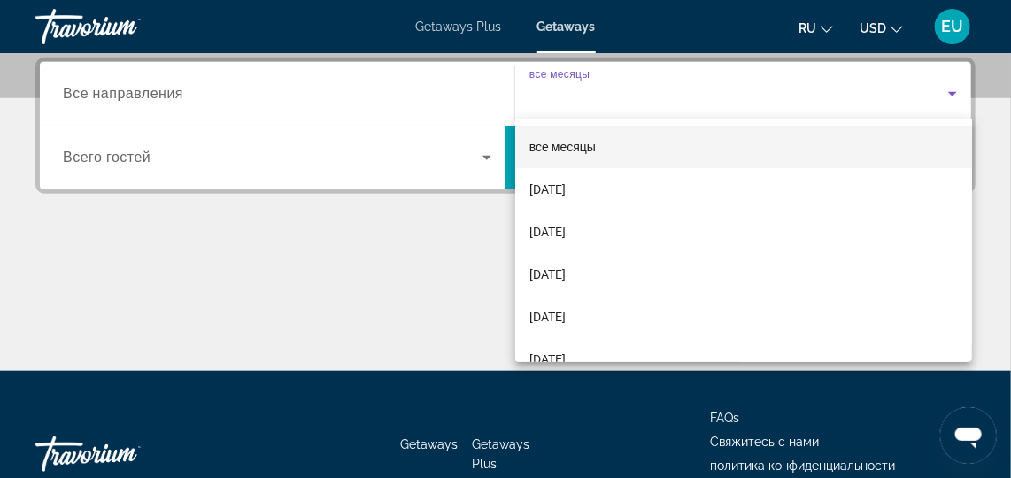
click at [475, 152] on div at bounding box center [505, 239] width 1011 height 478
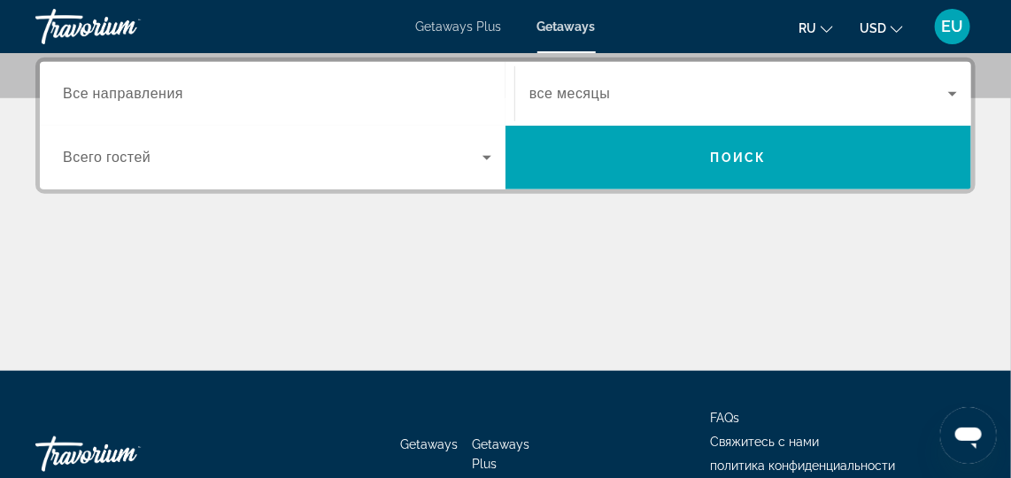
click at [484, 156] on icon "Search widget" at bounding box center [486, 158] width 9 height 4
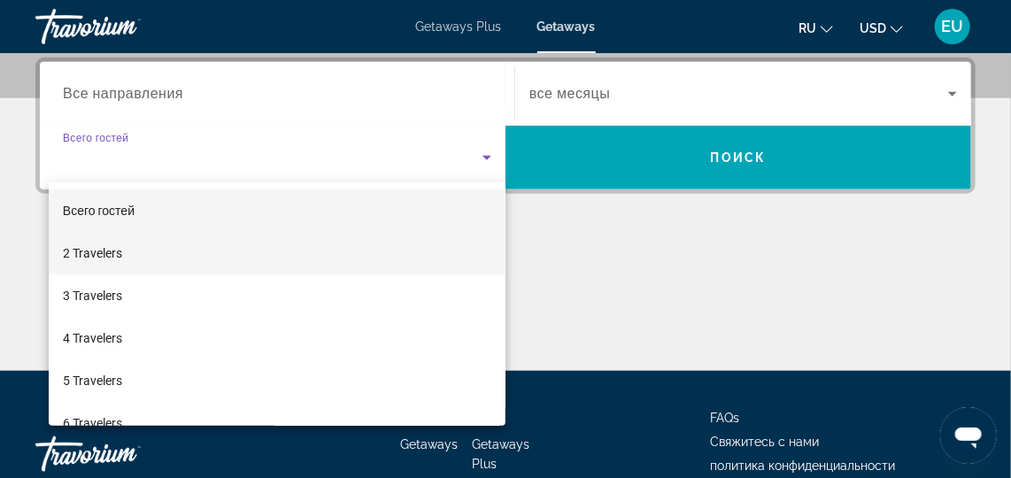
click at [127, 257] on mat-option "2 Travelers" at bounding box center [277, 253] width 457 height 42
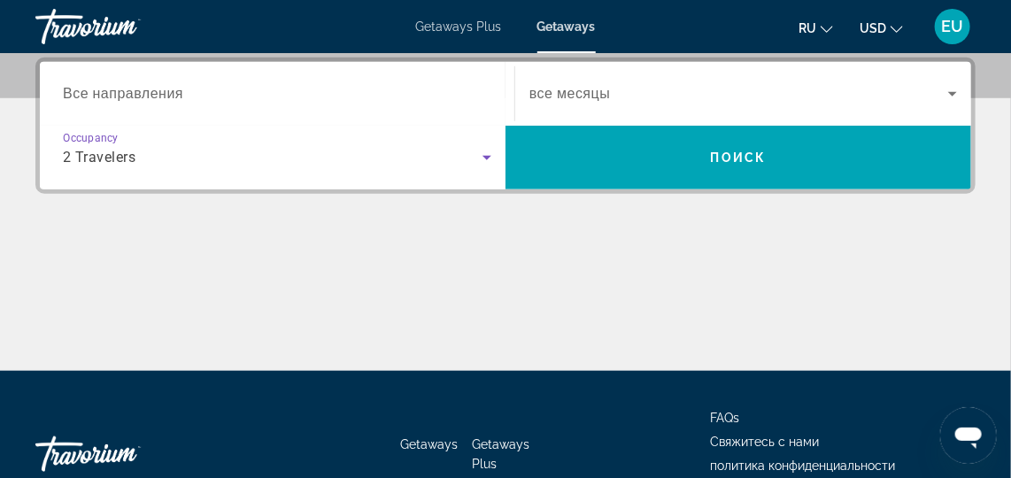
click at [132, 92] on span "Все направления" at bounding box center [123, 93] width 120 height 17
click at [132, 92] on input "Destination Все направления" at bounding box center [277, 94] width 428 height 21
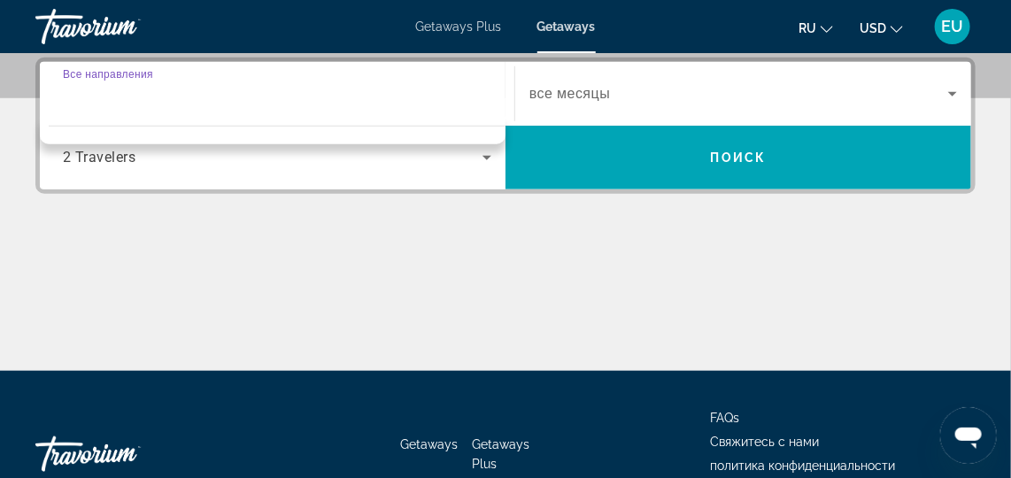
click at [174, 114] on div "Search widget" at bounding box center [277, 94] width 428 height 50
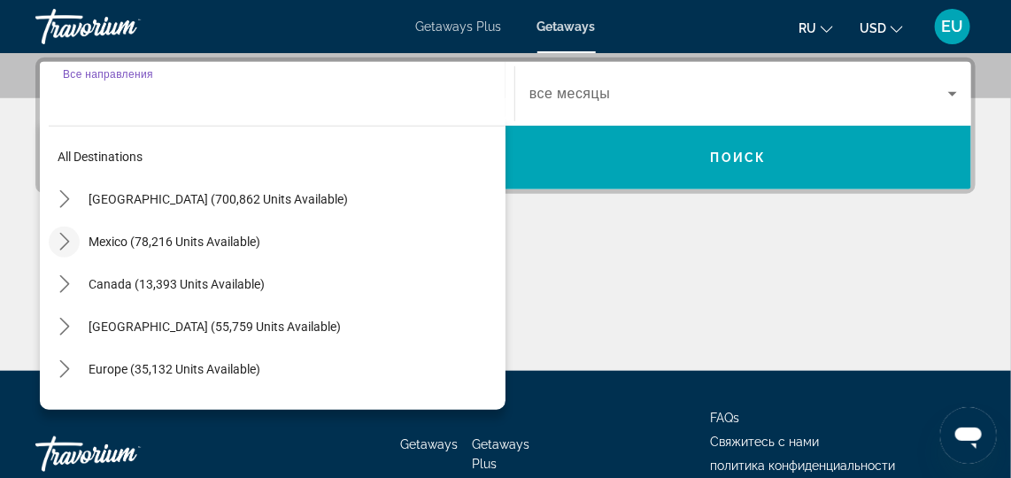
click at [58, 244] on icon "Toggle Mexico (78,216 units available) submenu" at bounding box center [65, 242] width 18 height 18
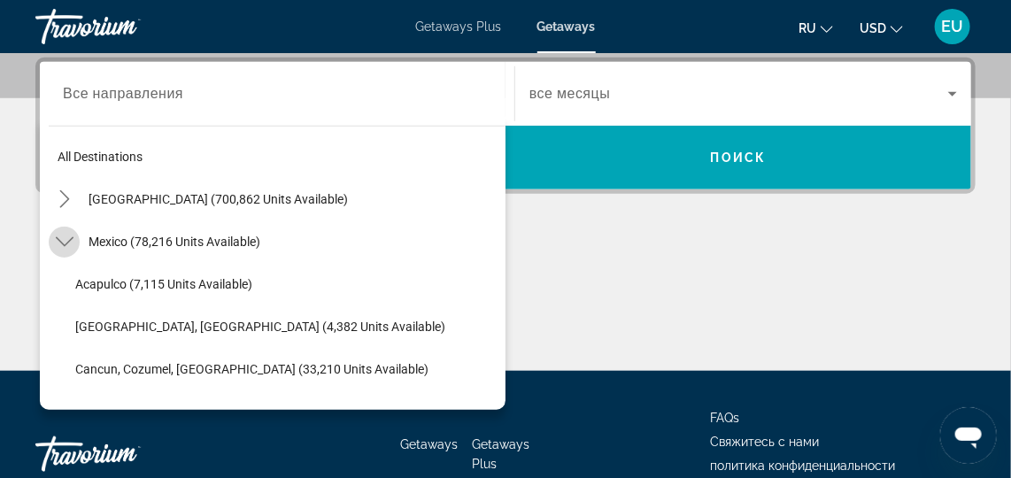
scroll to position [94, 0]
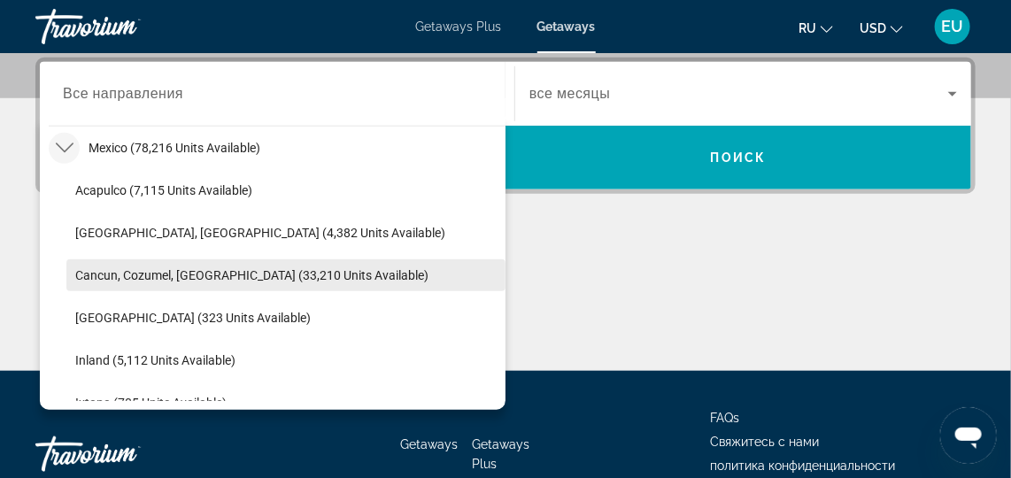
click at [114, 284] on span "Select destination: Cancun, Cozumel, Riviera Maya (33,210 units available)" at bounding box center [285, 275] width 439 height 42
type input "**********"
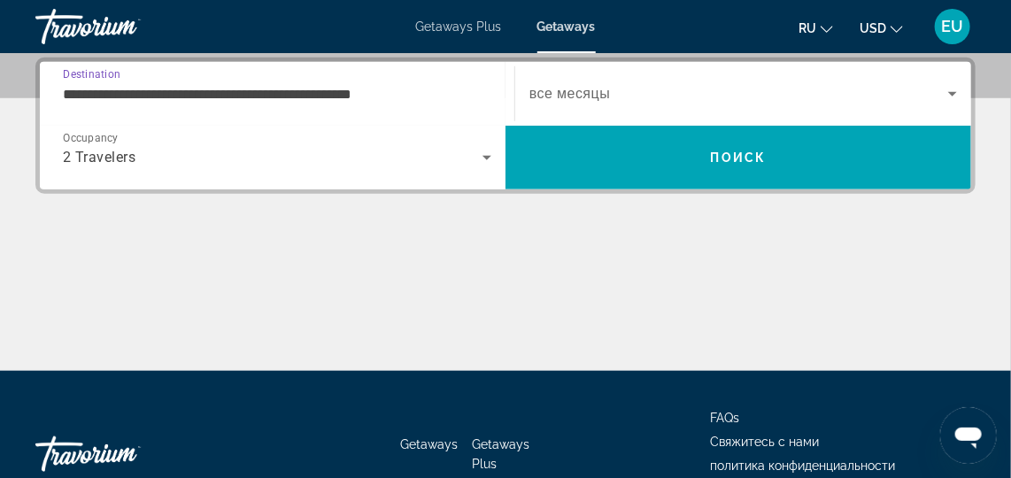
click at [461, 31] on span "Getaways Plus" at bounding box center [459, 26] width 86 height 14
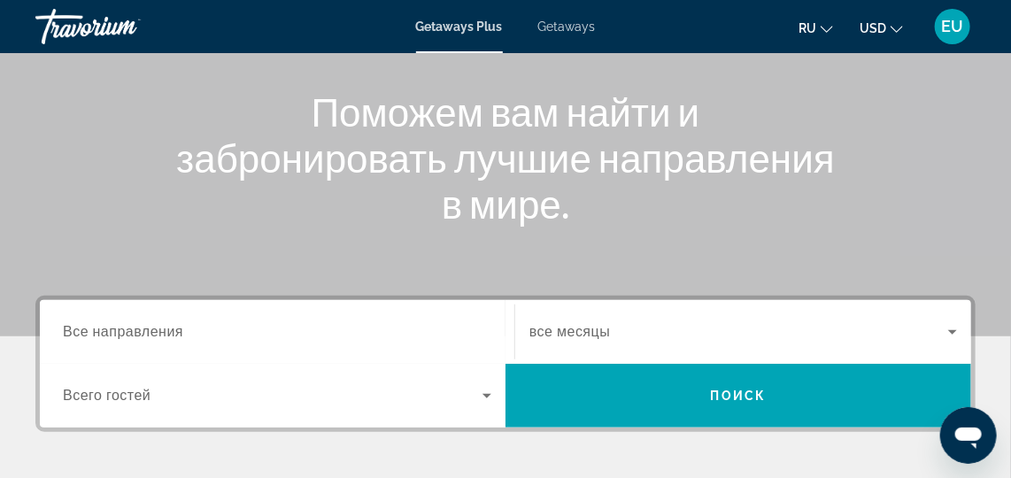
click at [459, 327] on input "Destination Все направления" at bounding box center [277, 332] width 428 height 21
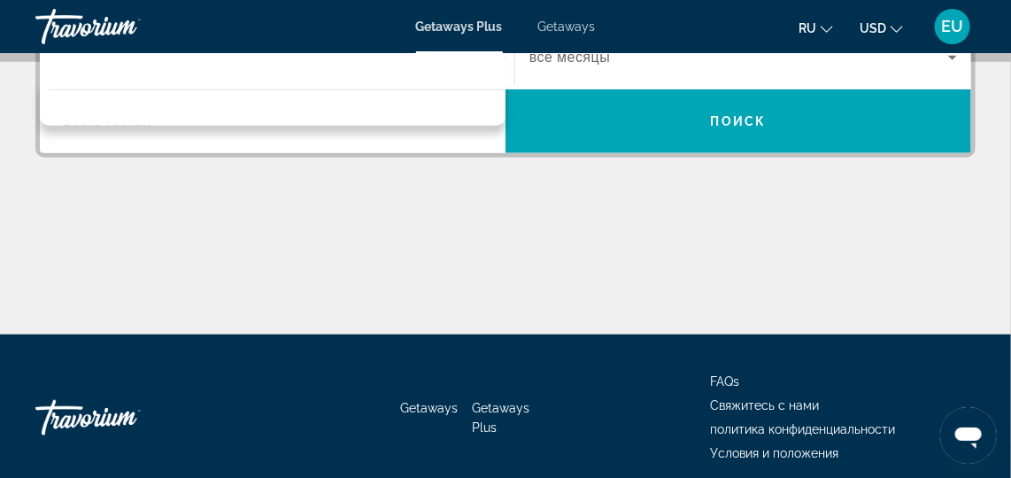
scroll to position [460, 0]
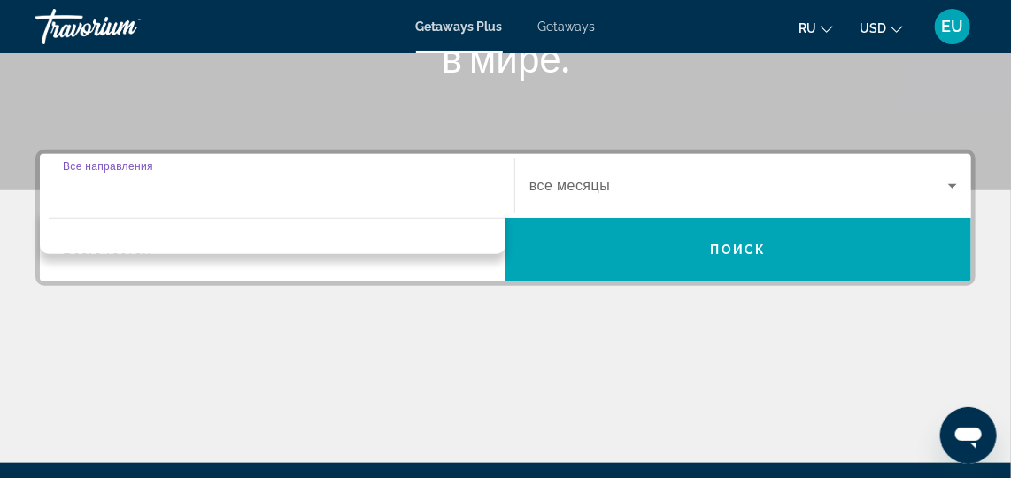
click at [342, 186] on input "Destination Все направления" at bounding box center [277, 186] width 428 height 21
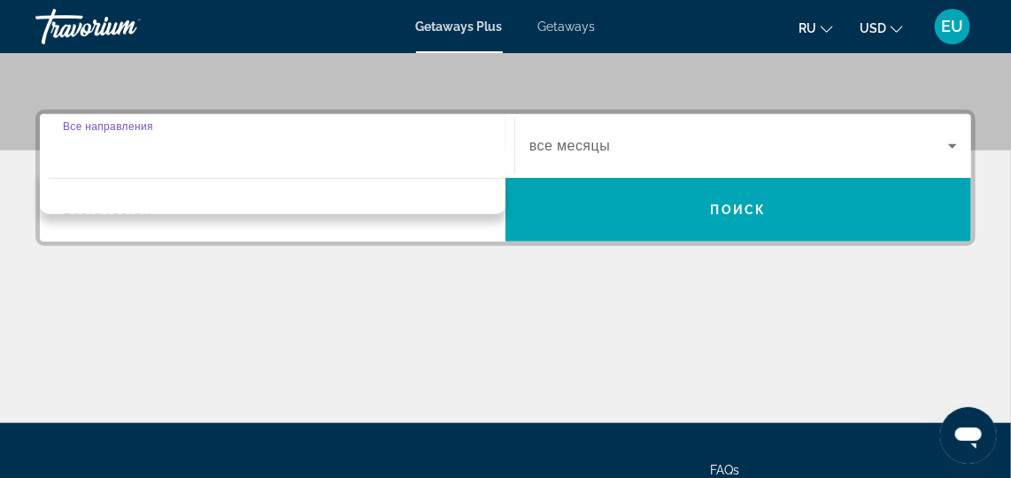
scroll to position [433, 0]
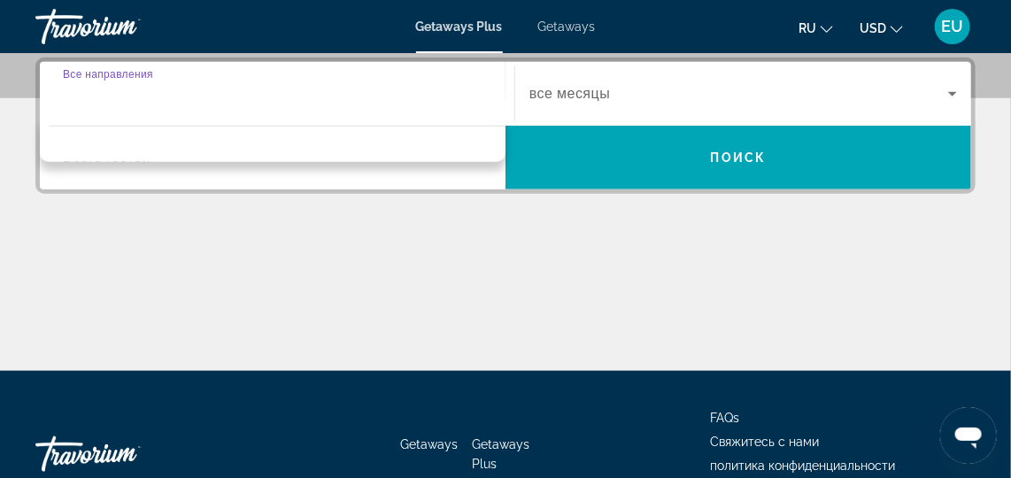
click at [954, 95] on icon "Search widget" at bounding box center [952, 93] width 21 height 21
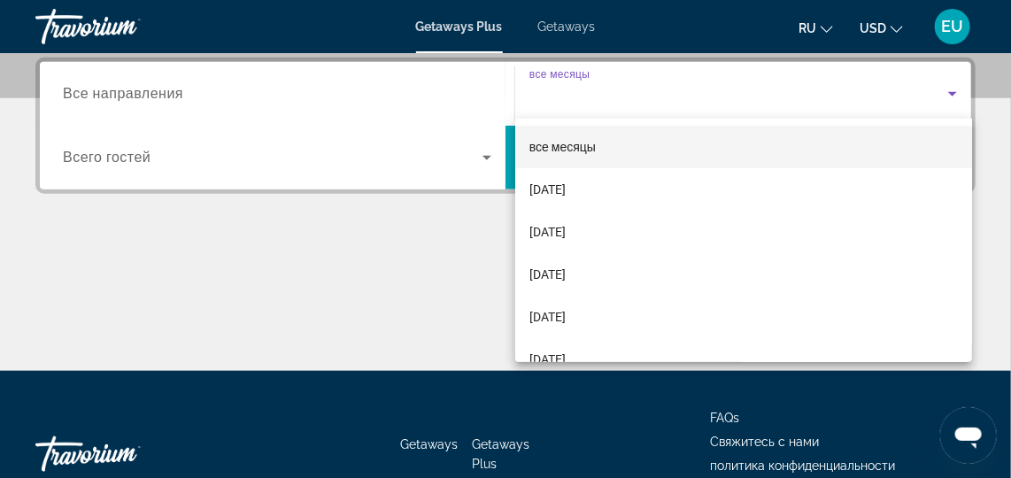
click at [661, 154] on mat-option "все месяцы" at bounding box center [743, 147] width 457 height 42
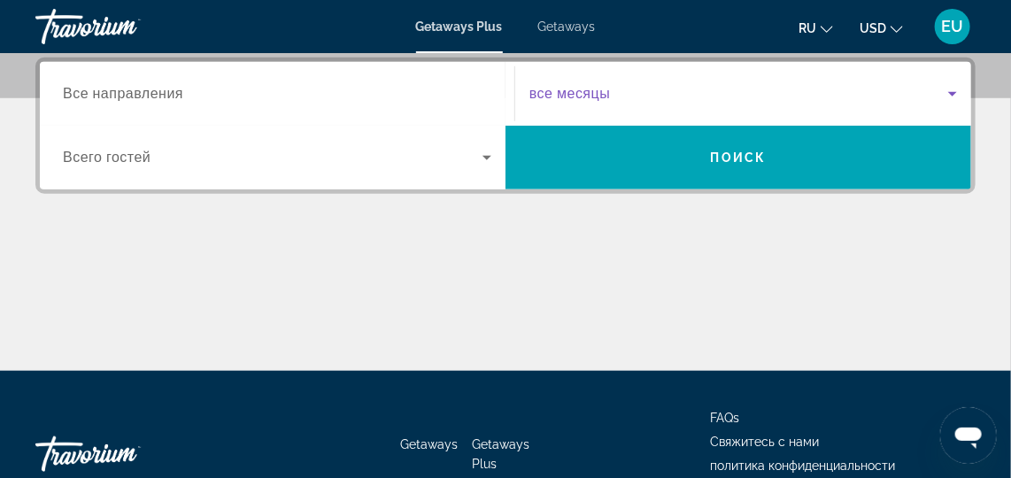
click at [494, 158] on icon "Search widget" at bounding box center [486, 157] width 21 height 21
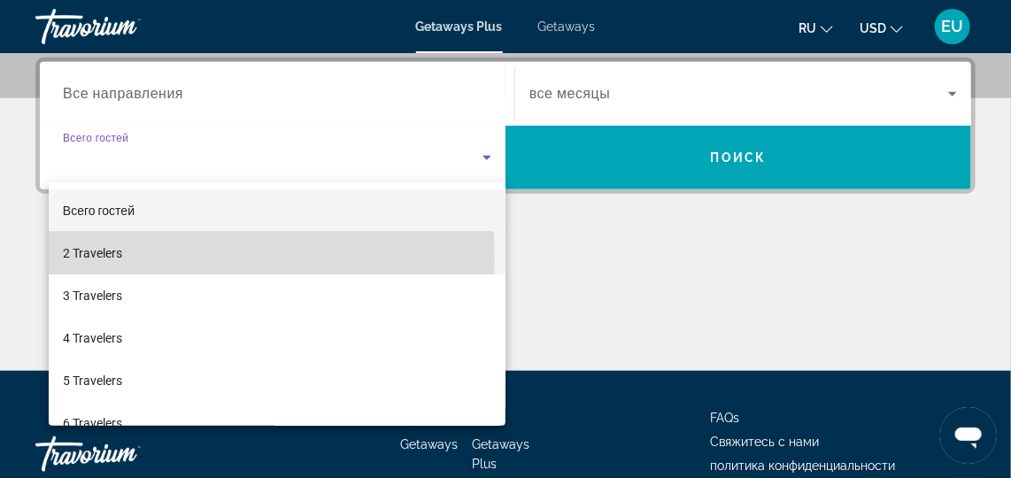
click at [133, 258] on mat-option "2 Travelers" at bounding box center [277, 253] width 457 height 42
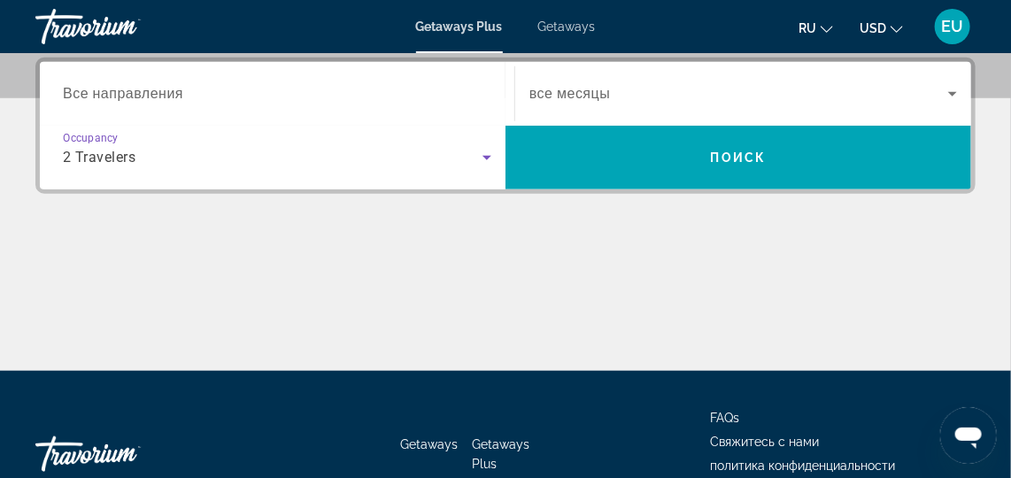
click at [181, 89] on span "Все направления" at bounding box center [123, 93] width 120 height 17
click at [181, 89] on input "Destination Все направления" at bounding box center [277, 94] width 428 height 21
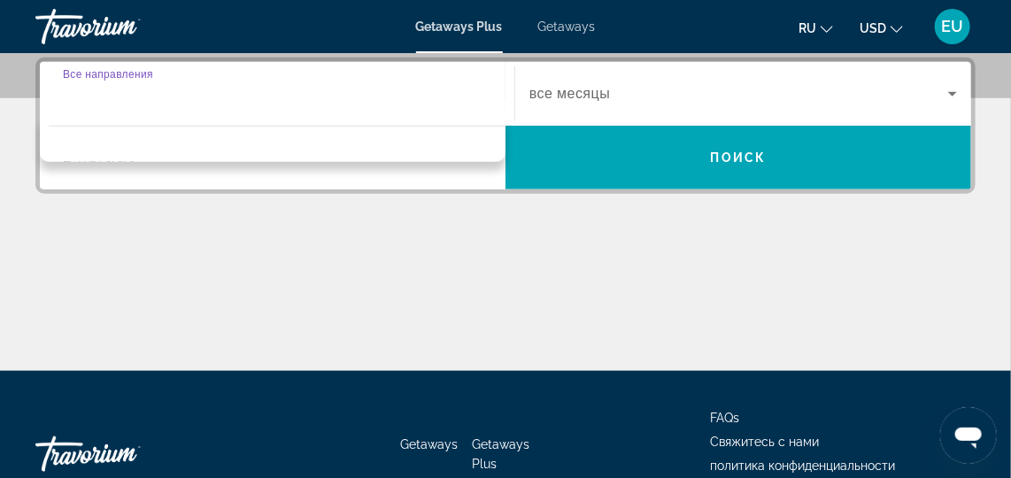
click at [250, 117] on div "Destination options" at bounding box center [273, 139] width 466 height 45
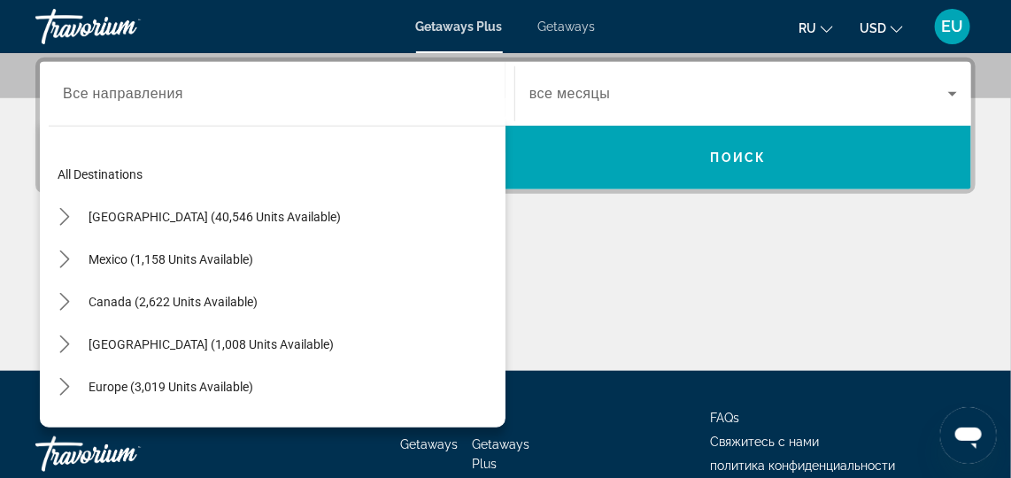
click at [314, 101] on input "Destination Все направления" at bounding box center [277, 94] width 428 height 21
click at [65, 258] on icon "Toggle Mexico (1,158 units available) submenu" at bounding box center [65, 259] width 18 height 18
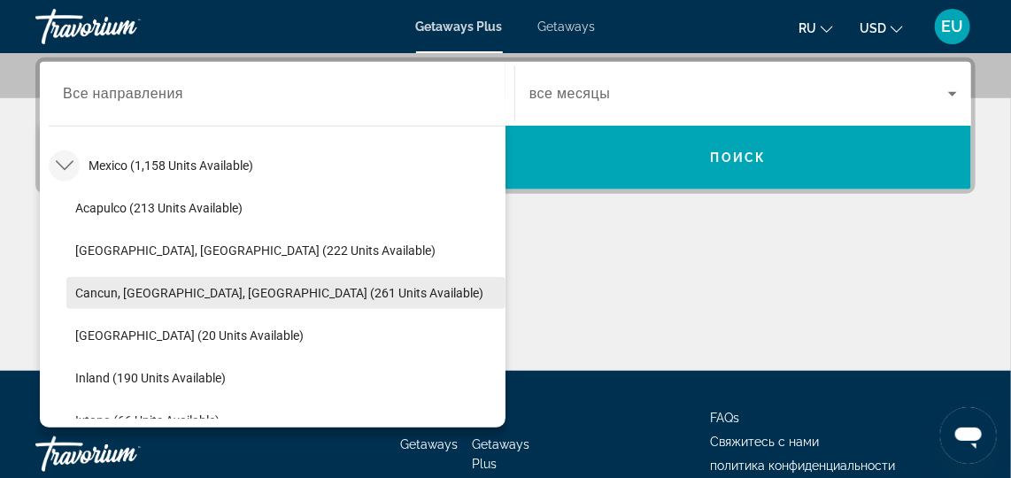
click at [129, 292] on span "Cancun, [GEOGRAPHIC_DATA], [GEOGRAPHIC_DATA] (261 units available)" at bounding box center [279, 293] width 408 height 14
type input "**********"
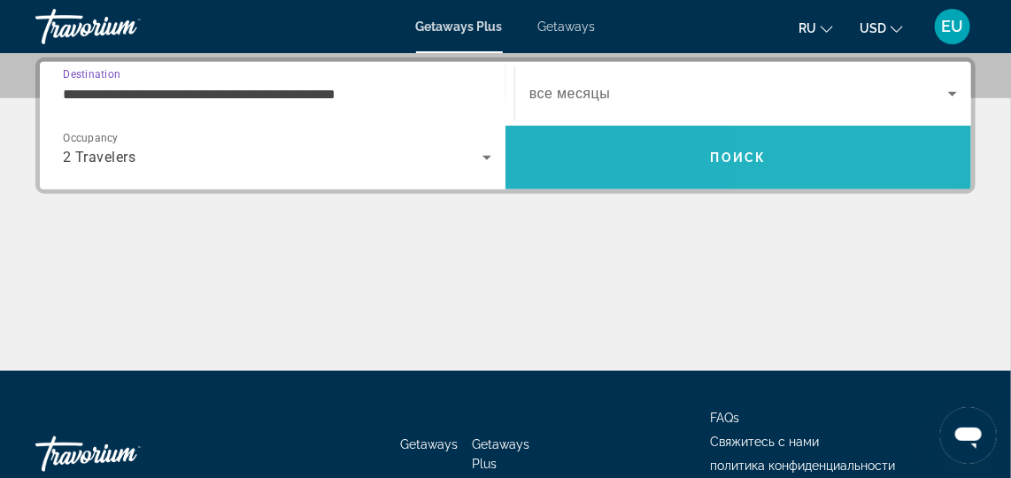
click at [901, 173] on span "Search" at bounding box center [738, 157] width 466 height 42
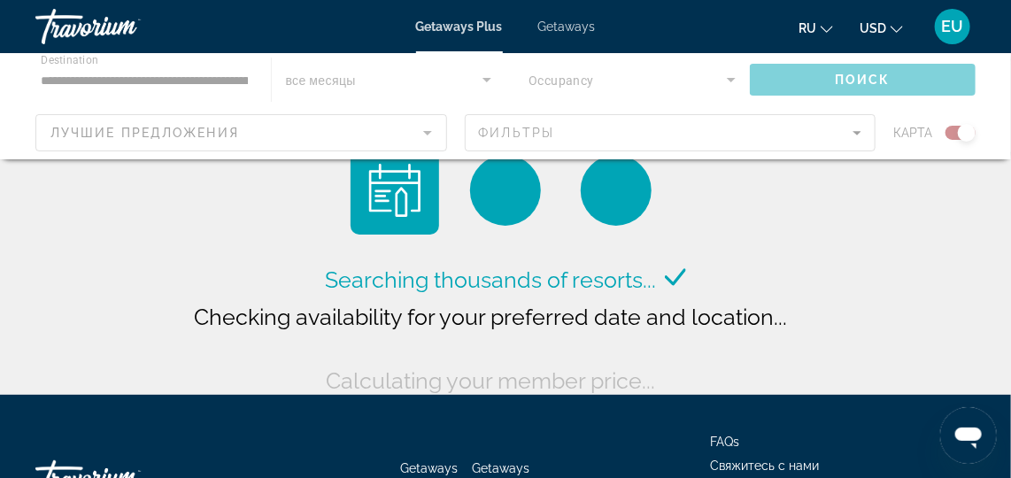
click at [861, 141] on div "Main content" at bounding box center [505, 106] width 1011 height 106
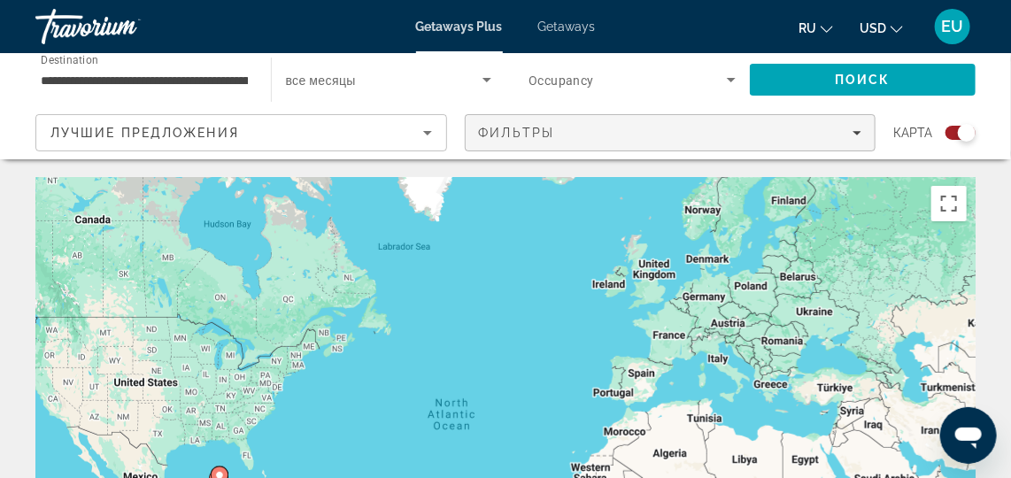
click at [857, 135] on icon "Filters" at bounding box center [856, 133] width 9 height 4
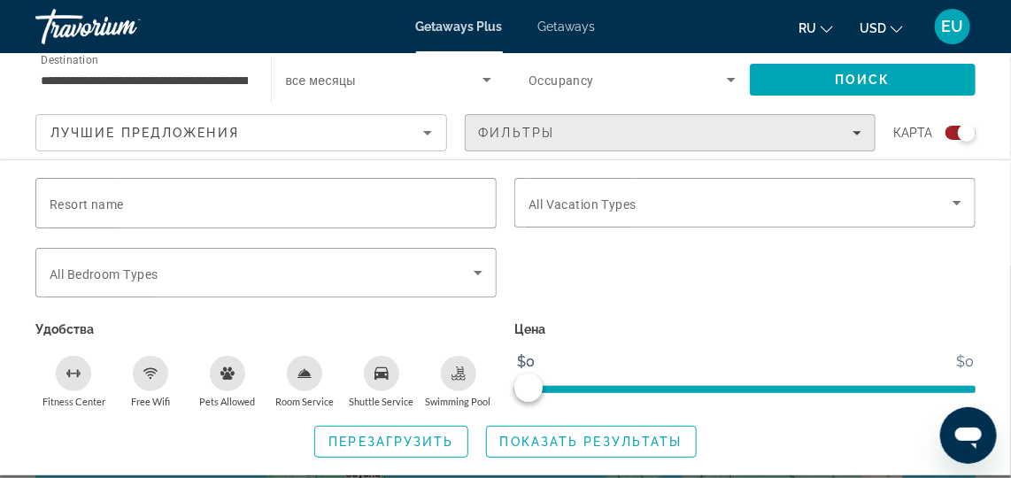
scroll to position [97, 0]
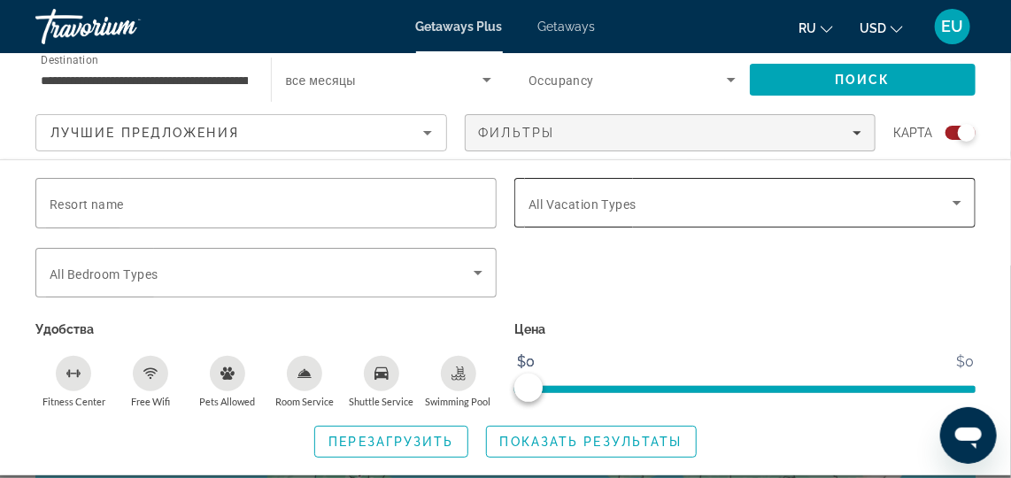
click at [955, 211] on icon "Search widget" at bounding box center [956, 202] width 21 height 21
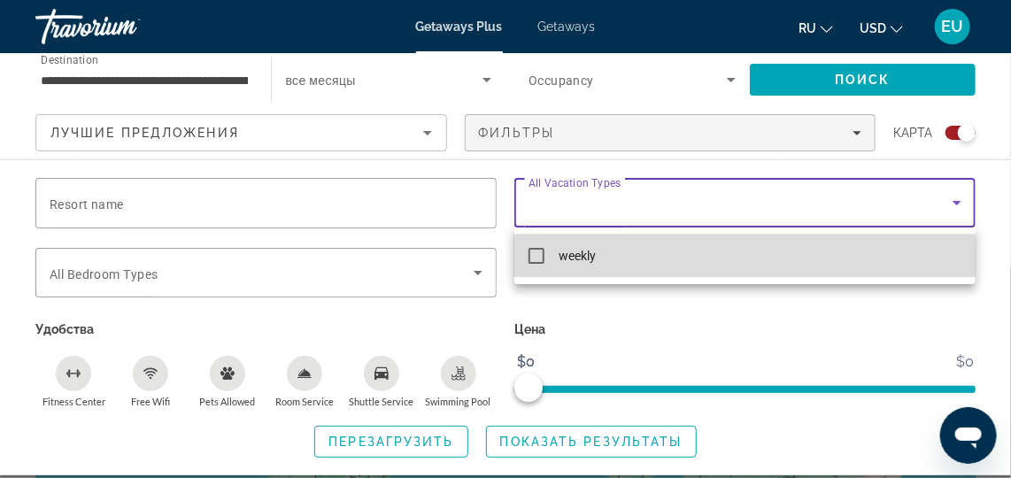
click at [542, 262] on mat-pseudo-checkbox at bounding box center [536, 256] width 16 height 16
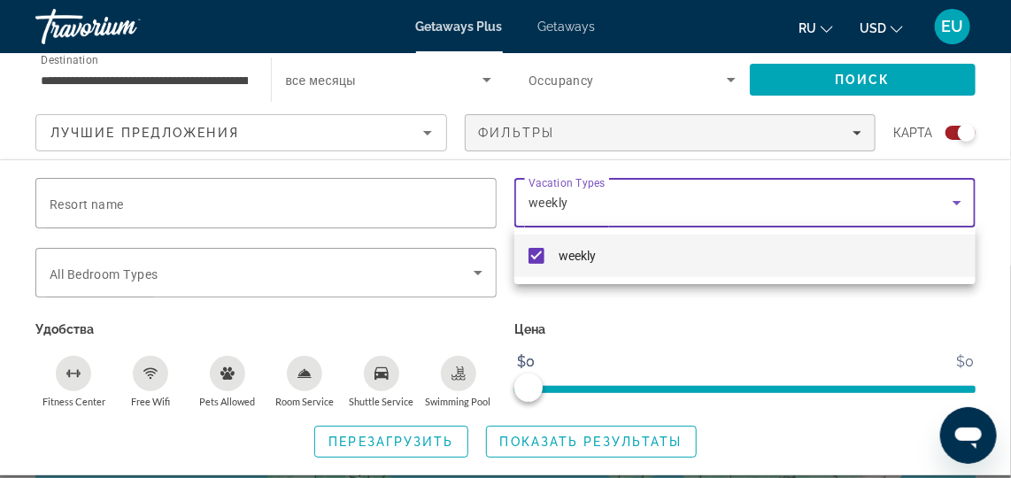
click at [630, 448] on div at bounding box center [505, 239] width 1011 height 478
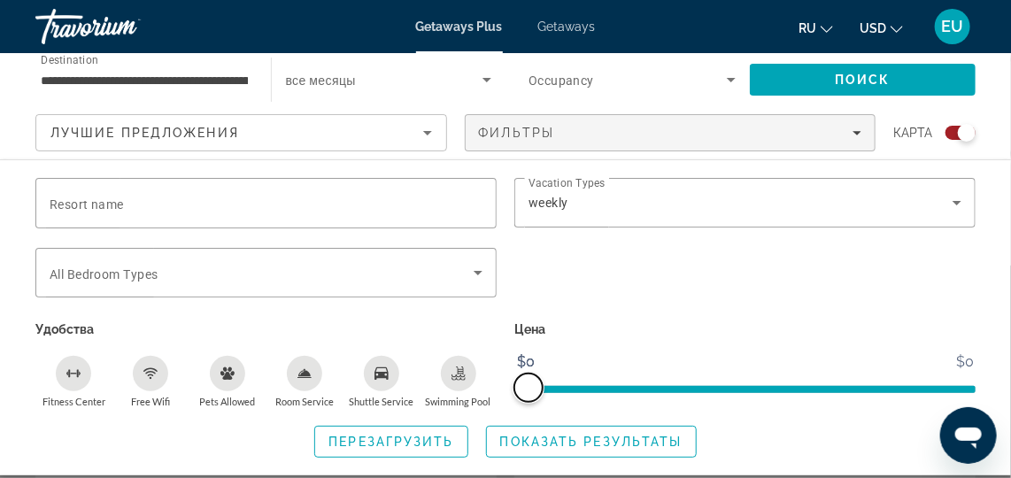
scroll to position [1219, 0]
click at [475, 272] on icon "Search widget" at bounding box center [477, 272] width 21 height 21
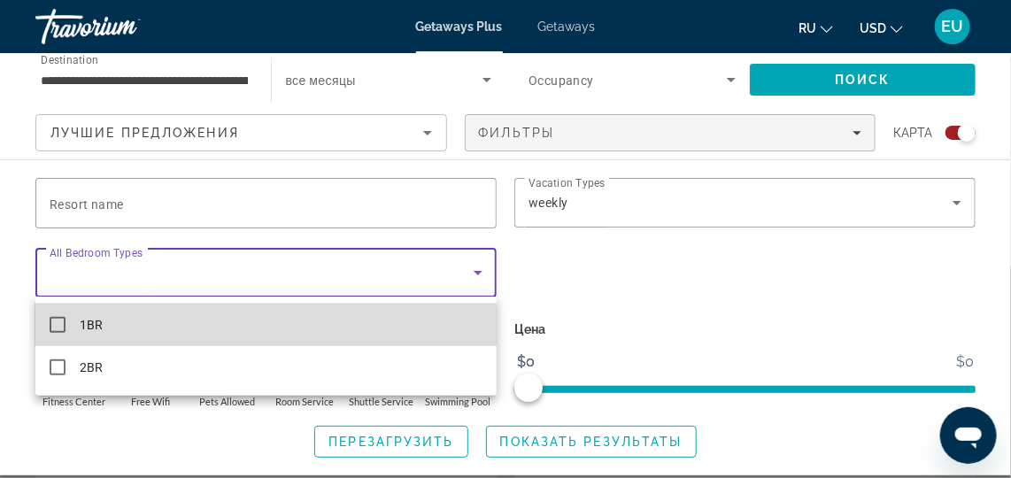
click at [64, 329] on mat-pseudo-checkbox at bounding box center [58, 325] width 16 height 16
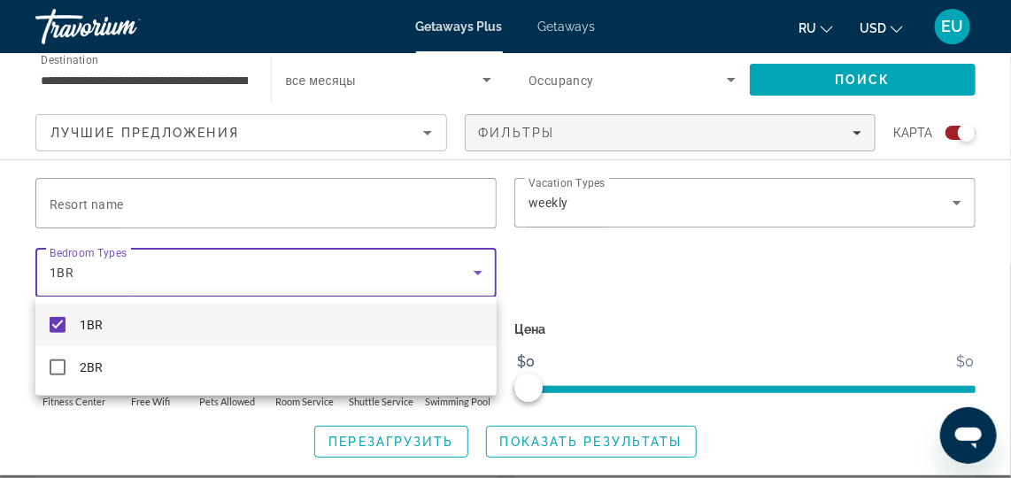
click at [892, 81] on div at bounding box center [505, 239] width 1011 height 478
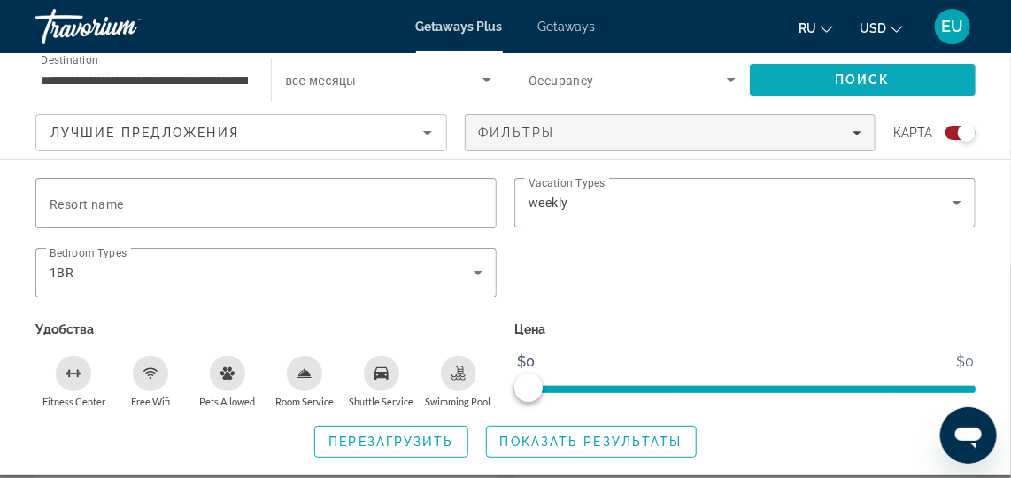
click at [858, 75] on span "Поиск" at bounding box center [863, 80] width 56 height 14
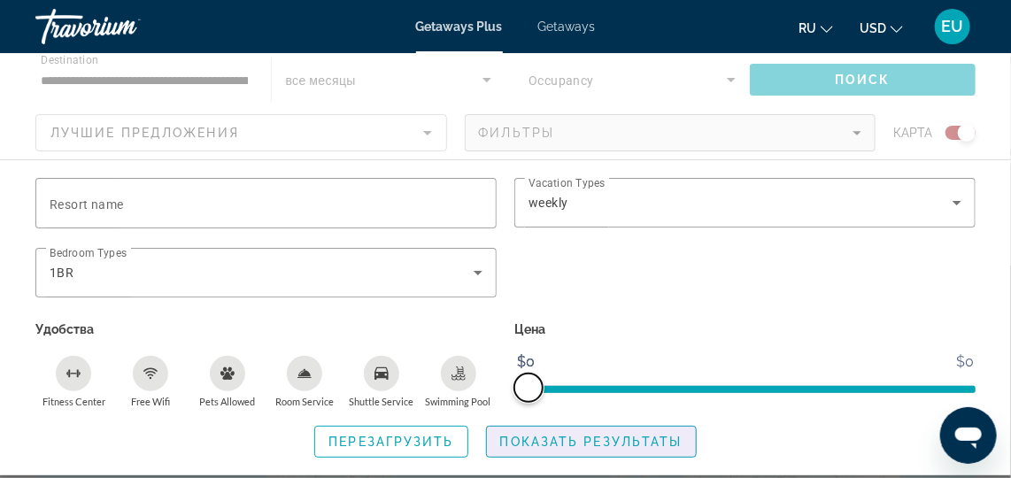
scroll to position [100, 0]
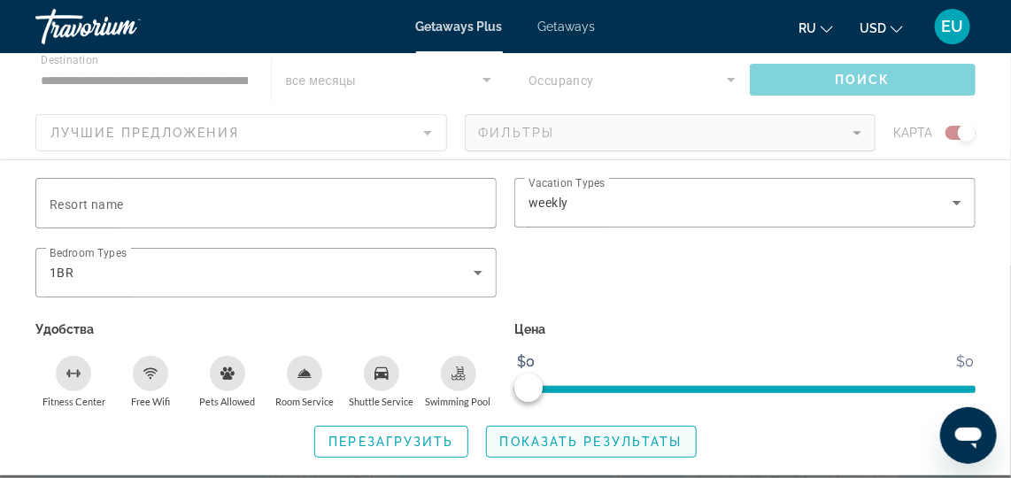
click at [611, 441] on span "Показать результаты" at bounding box center [591, 442] width 182 height 14
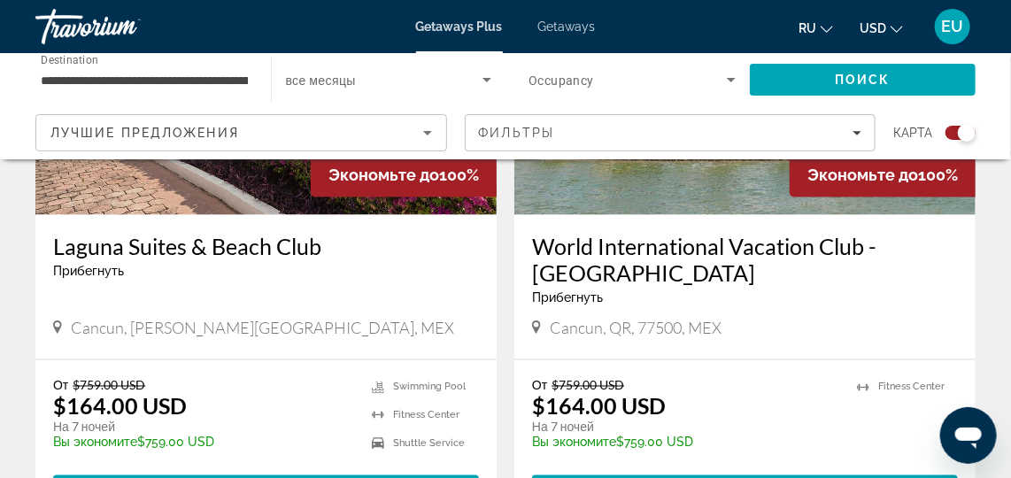
scroll to position [839, 0]
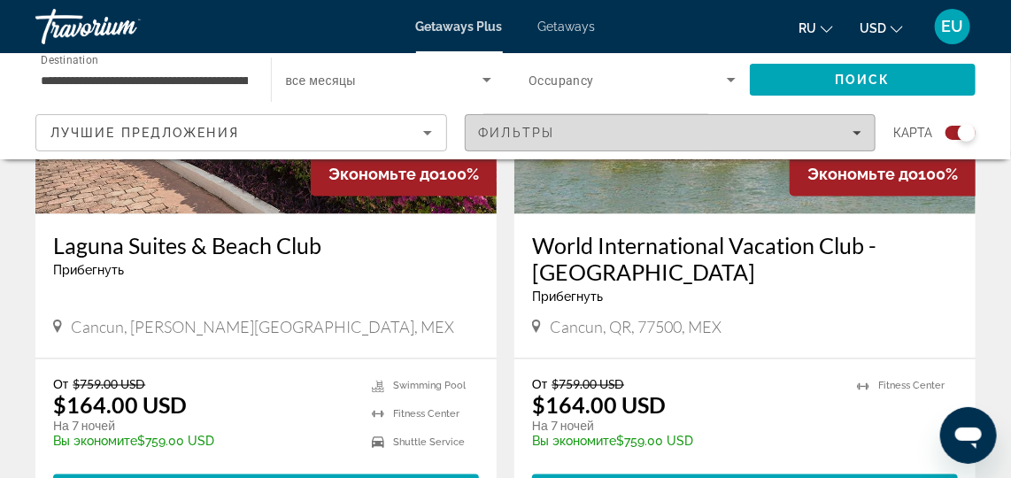
click at [566, 125] on span "Filters" at bounding box center [671, 133] width 410 height 42
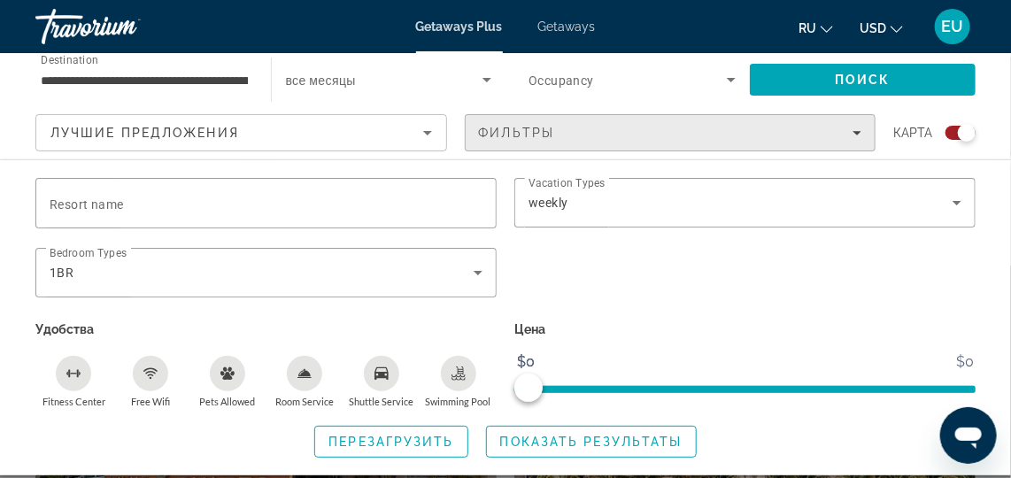
scroll to position [439, 0]
